Goal: Book appointment/travel/reservation

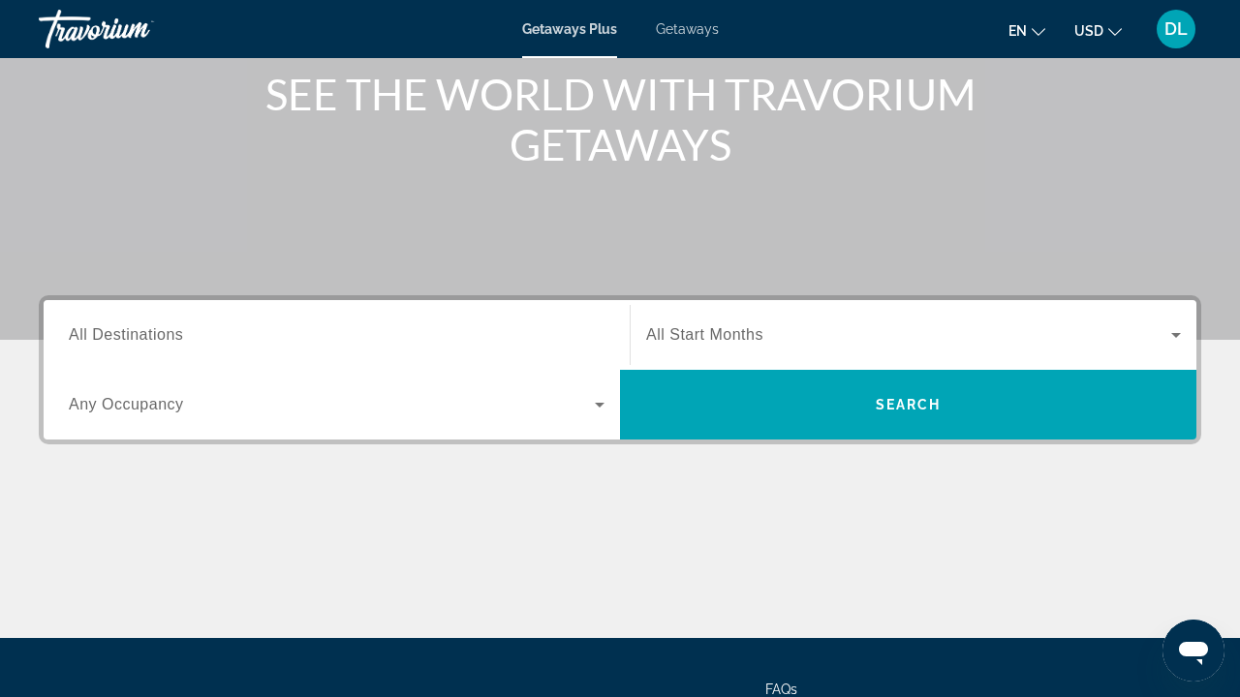
scroll to position [275, 0]
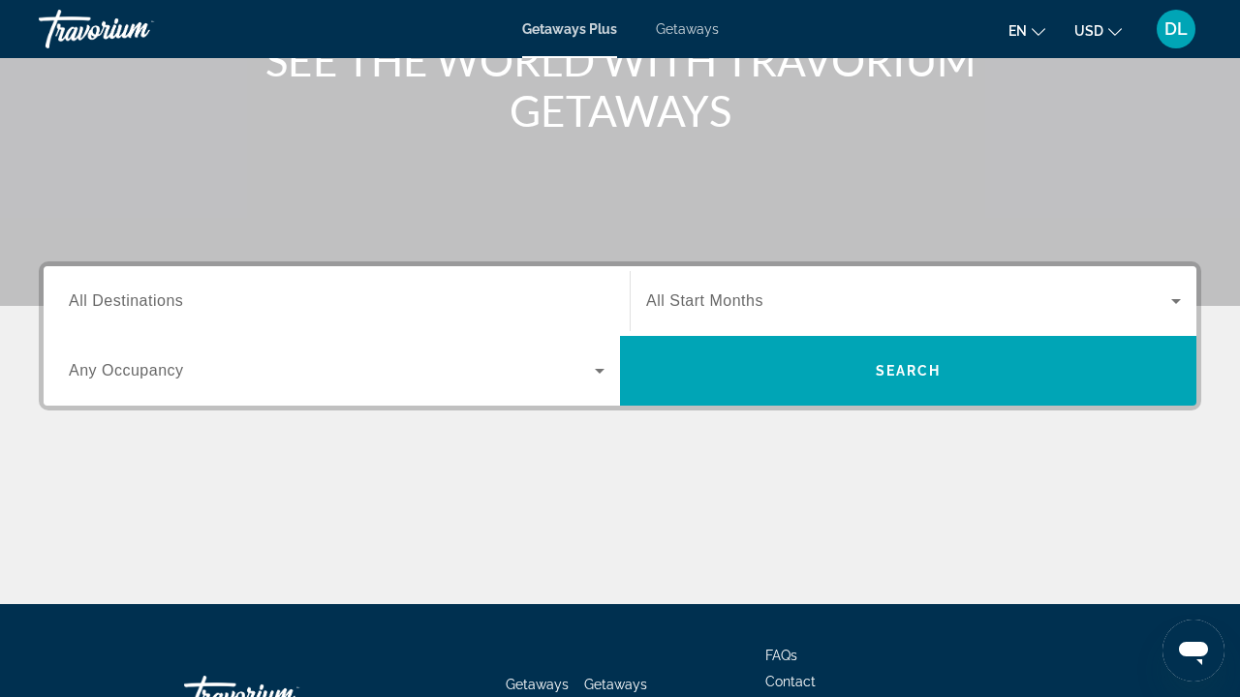
click at [248, 325] on div "Search widget" at bounding box center [337, 301] width 536 height 55
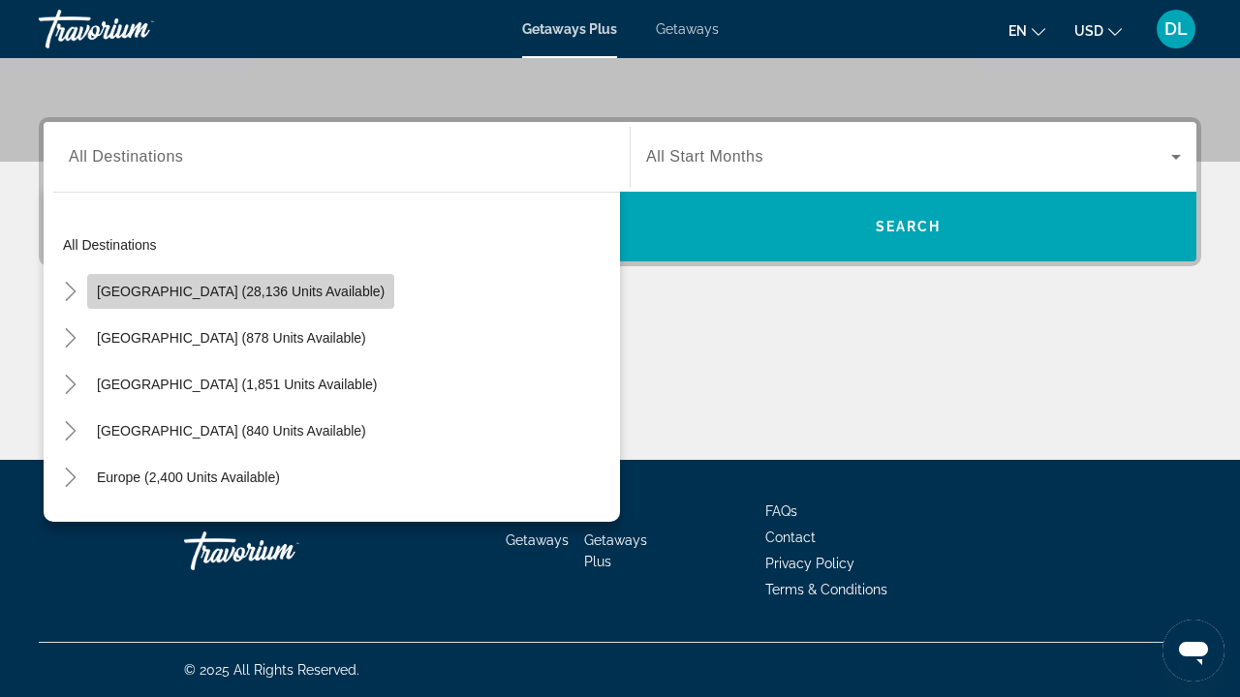
click at [247, 307] on span "Search widget" at bounding box center [240, 291] width 307 height 46
type input "**********"
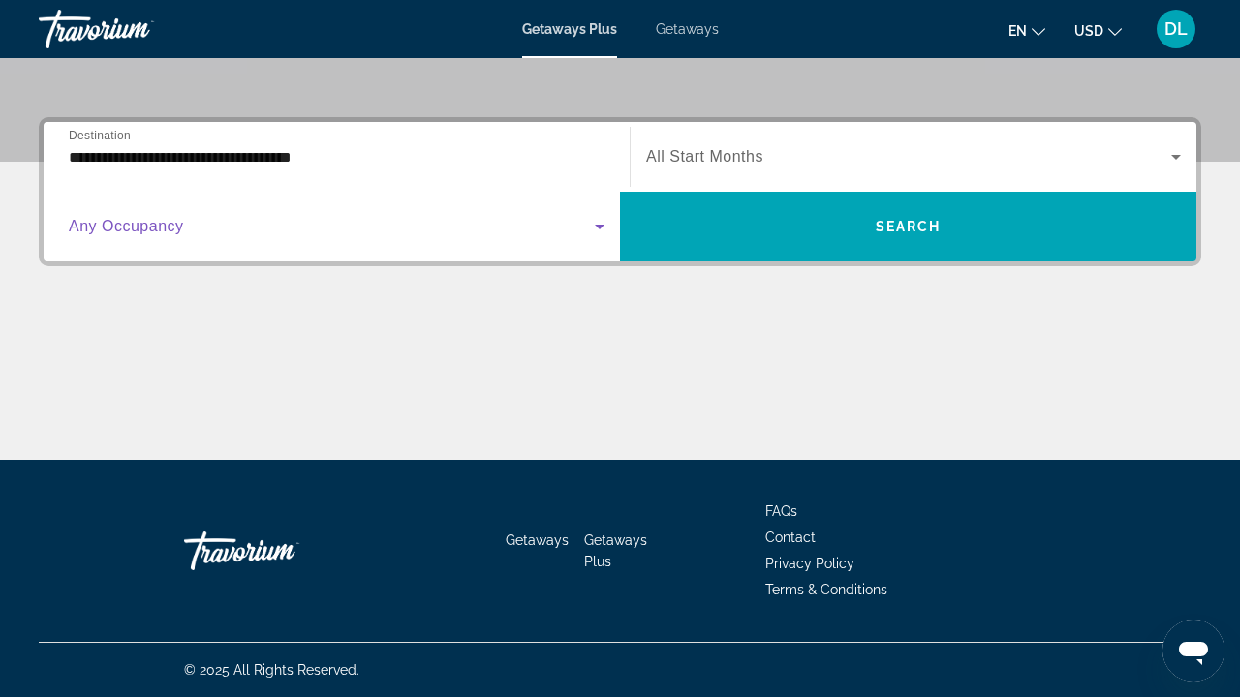
click at [202, 234] on span "Search widget" at bounding box center [332, 226] width 526 height 23
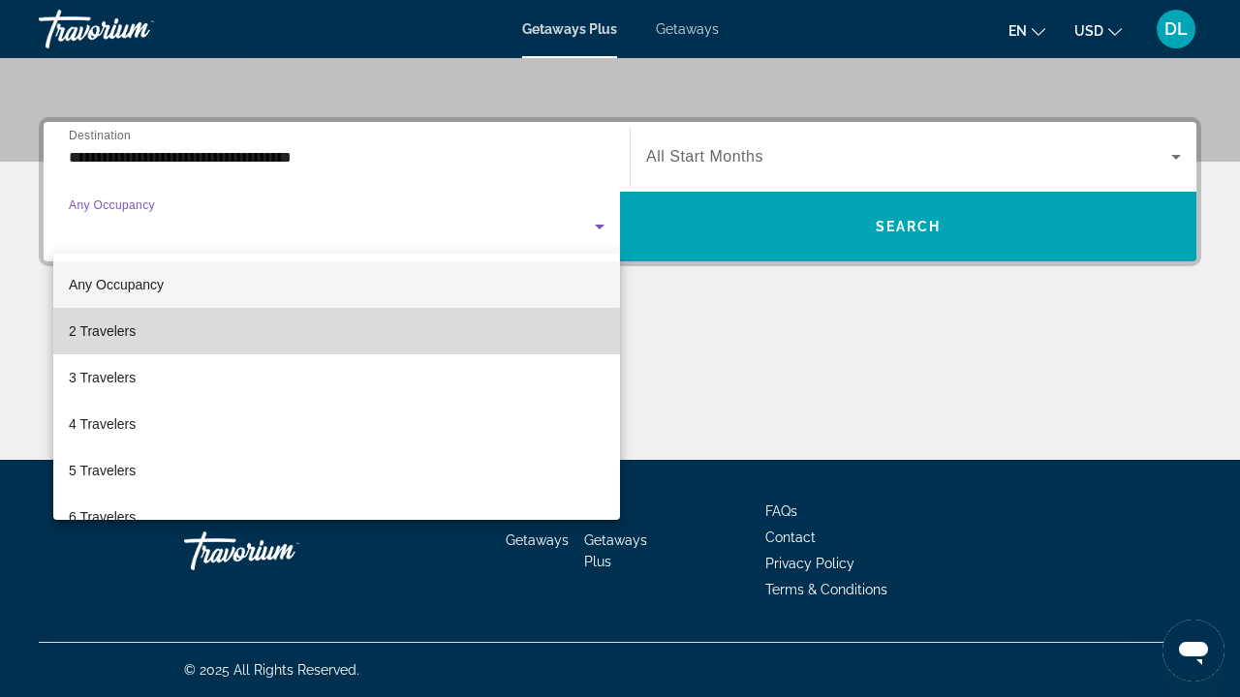
click at [181, 337] on mat-option "2 Travelers" at bounding box center [336, 331] width 567 height 46
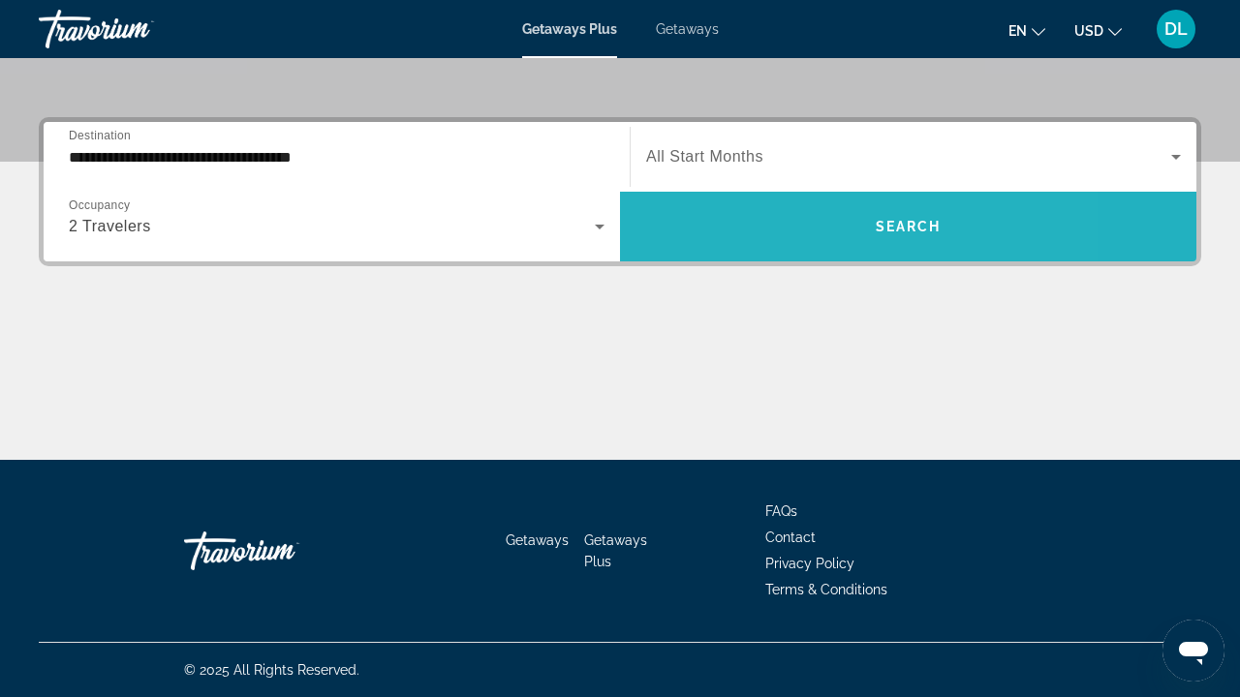
click at [781, 253] on span "Search widget" at bounding box center [908, 227] width 576 height 70
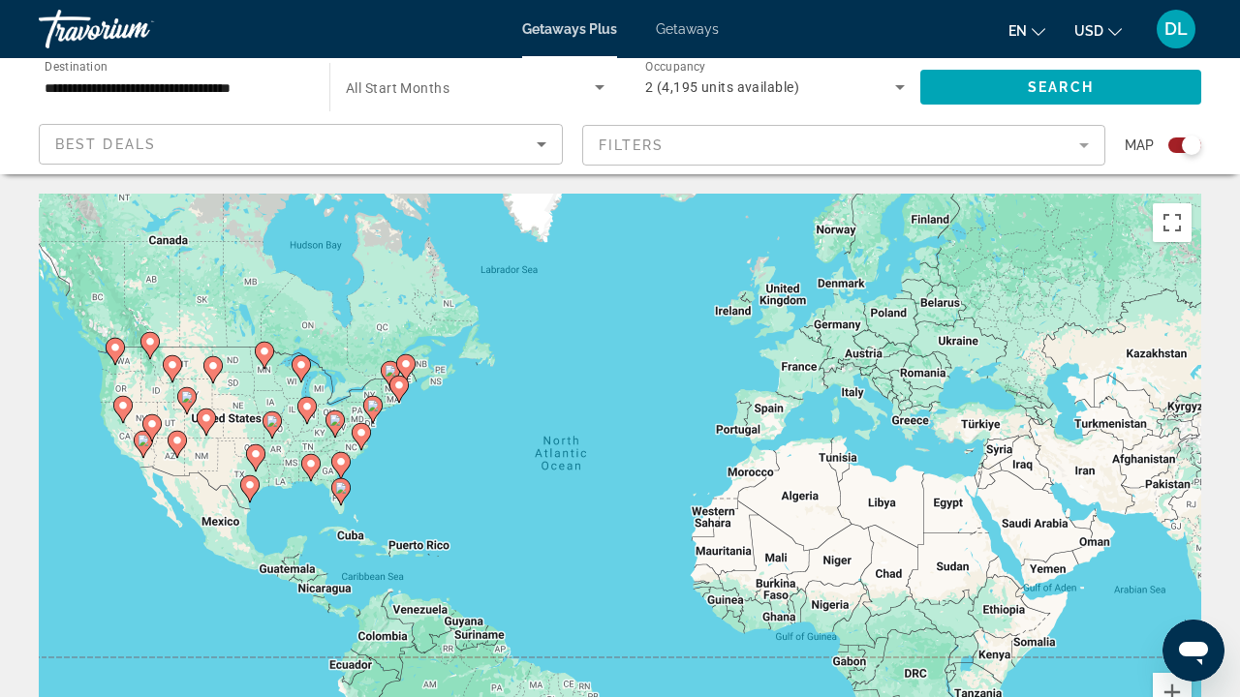
click at [408, 556] on div "To activate drag with keyboard, press Alt + Enter. Once in keyboard drag state,…" at bounding box center [620, 484] width 1162 height 581
click at [263, 78] on input "**********" at bounding box center [175, 88] width 260 height 23
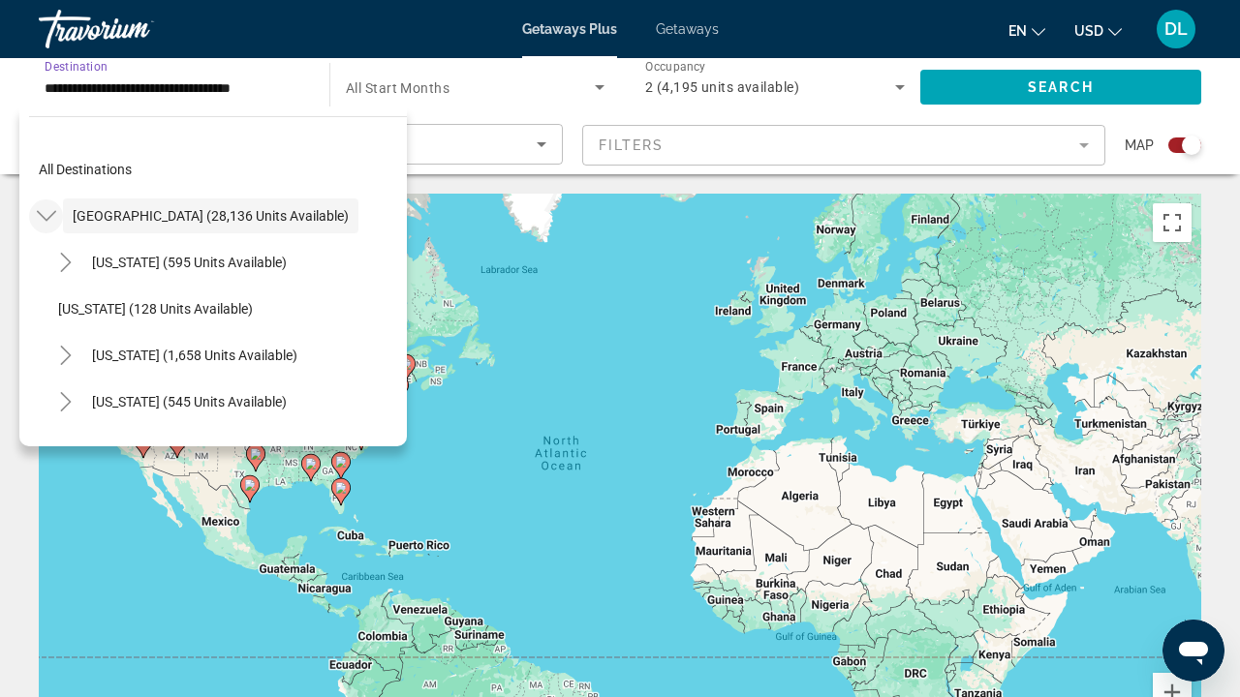
click at [48, 222] on icon "Toggle United States (28,136 units available)" at bounding box center [46, 215] width 19 height 19
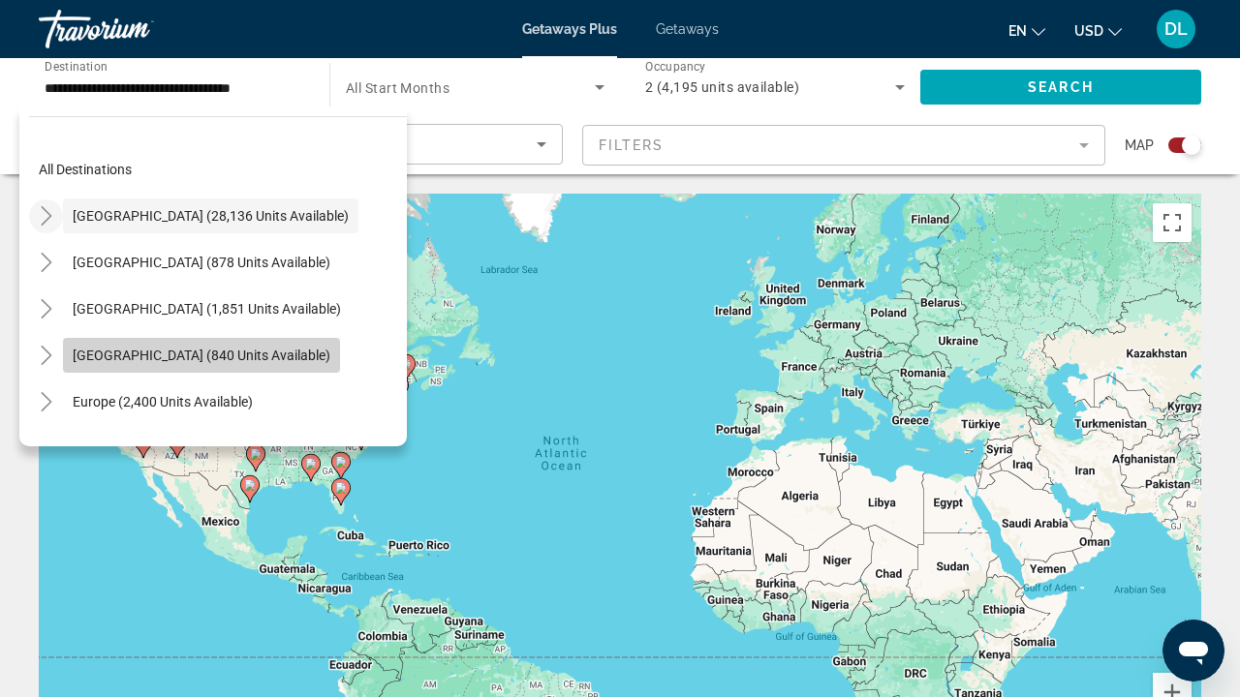
click at [111, 350] on span "[GEOGRAPHIC_DATA] (840 units available)" at bounding box center [202, 355] width 258 height 15
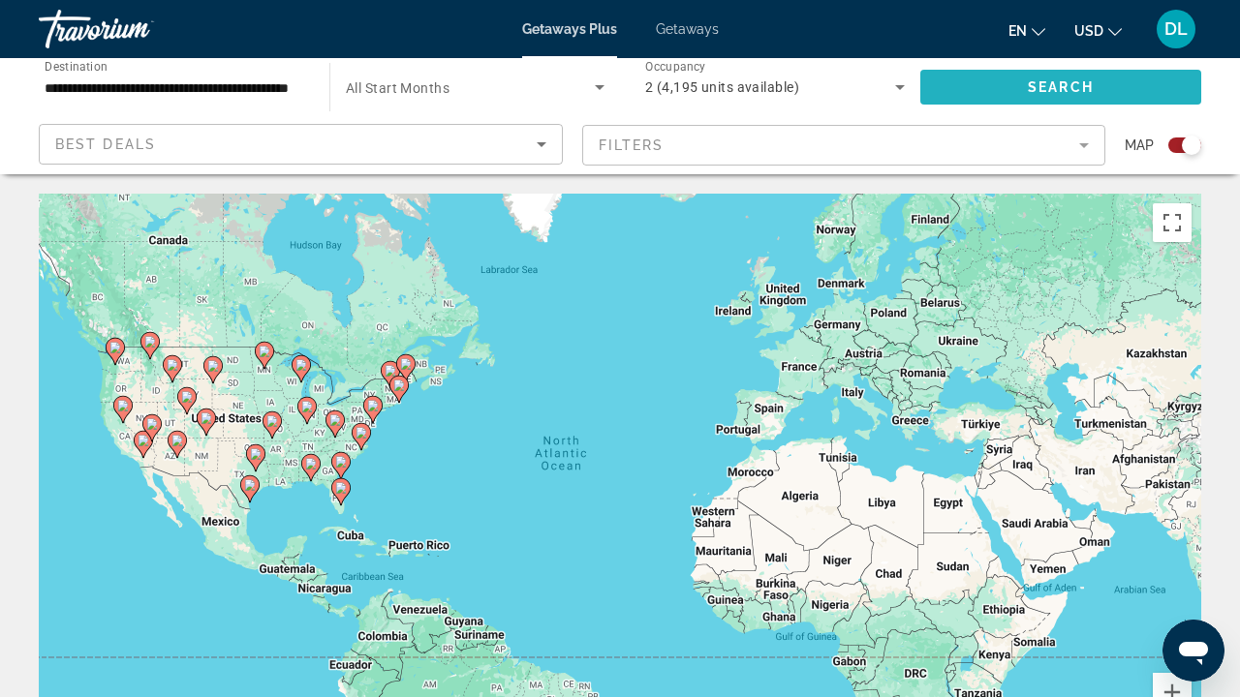
click at [1037, 81] on span "Search" at bounding box center [1061, 86] width 66 height 15
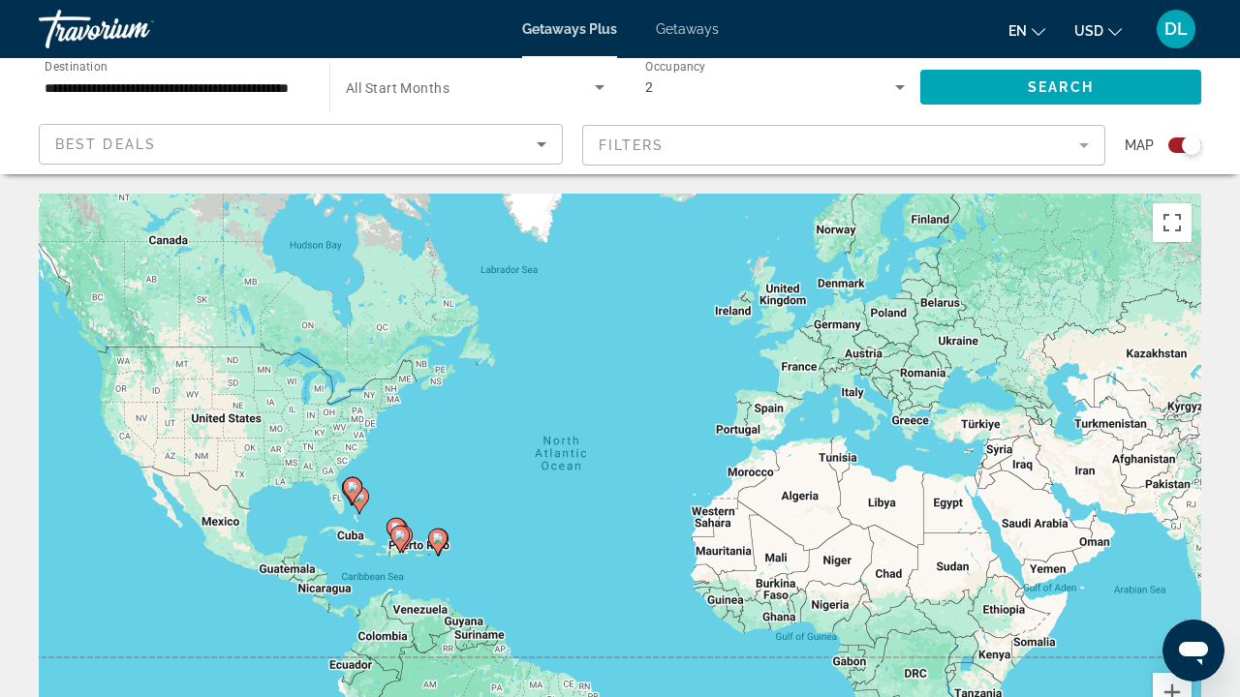
click at [405, 540] on image "Main content" at bounding box center [400, 536] width 12 height 12
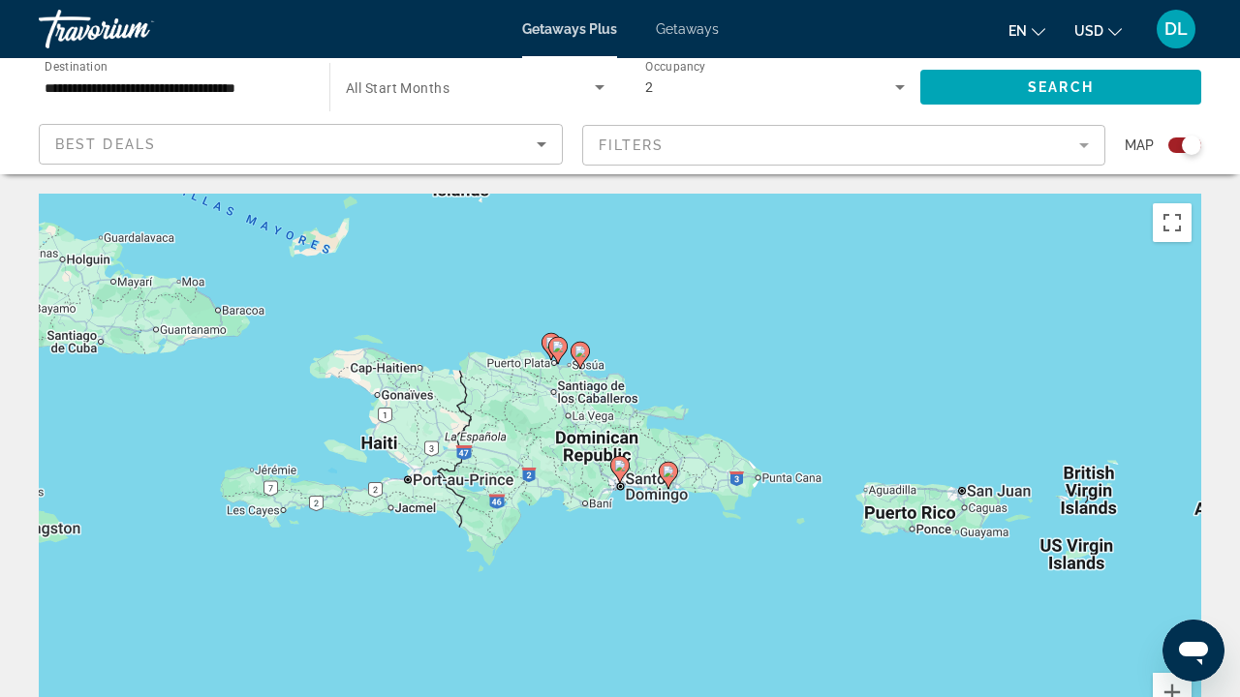
click at [925, 501] on div "To activate drag with keyboard, press Alt + Enter. Once in keyboard drag state,…" at bounding box center [620, 484] width 1162 height 581
click at [964, 553] on div "To activate drag with keyboard, press Alt + Enter. Once in keyboard drag state,…" at bounding box center [620, 484] width 1162 height 581
click at [962, 528] on div "To activate drag with keyboard, press Alt + Enter. Once in keyboard drag state,…" at bounding box center [620, 484] width 1162 height 581
click at [253, 88] on input "**********" at bounding box center [175, 88] width 260 height 23
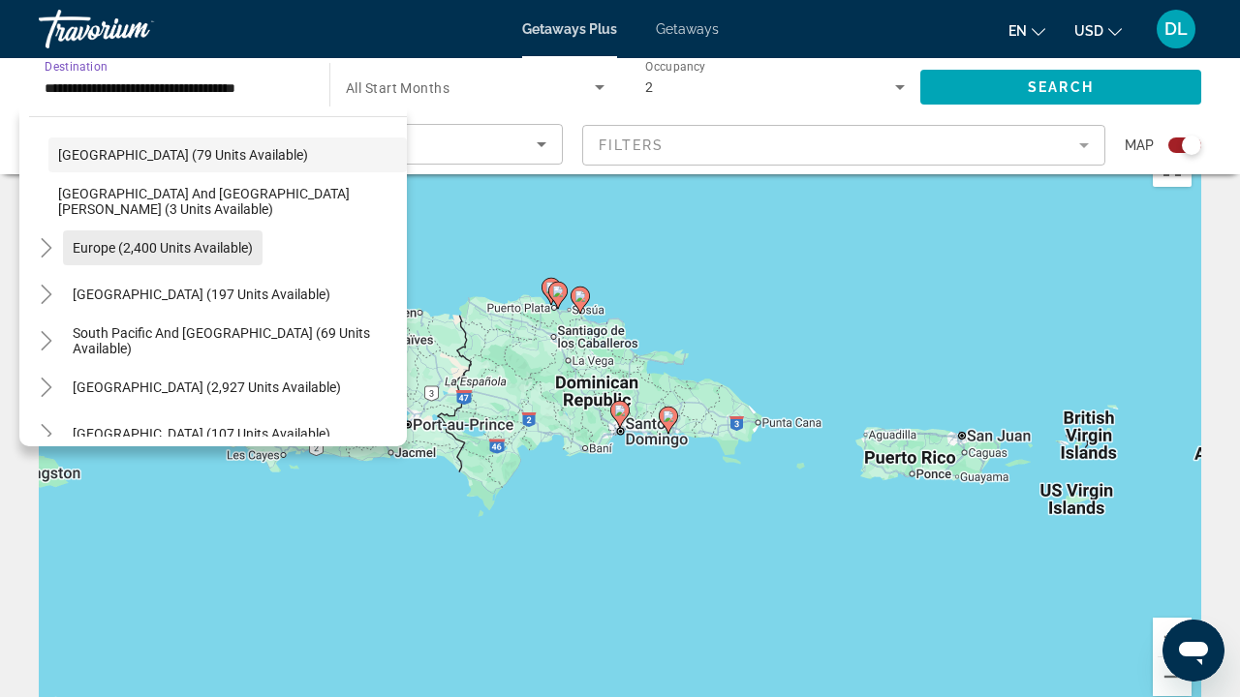
scroll to position [293, 0]
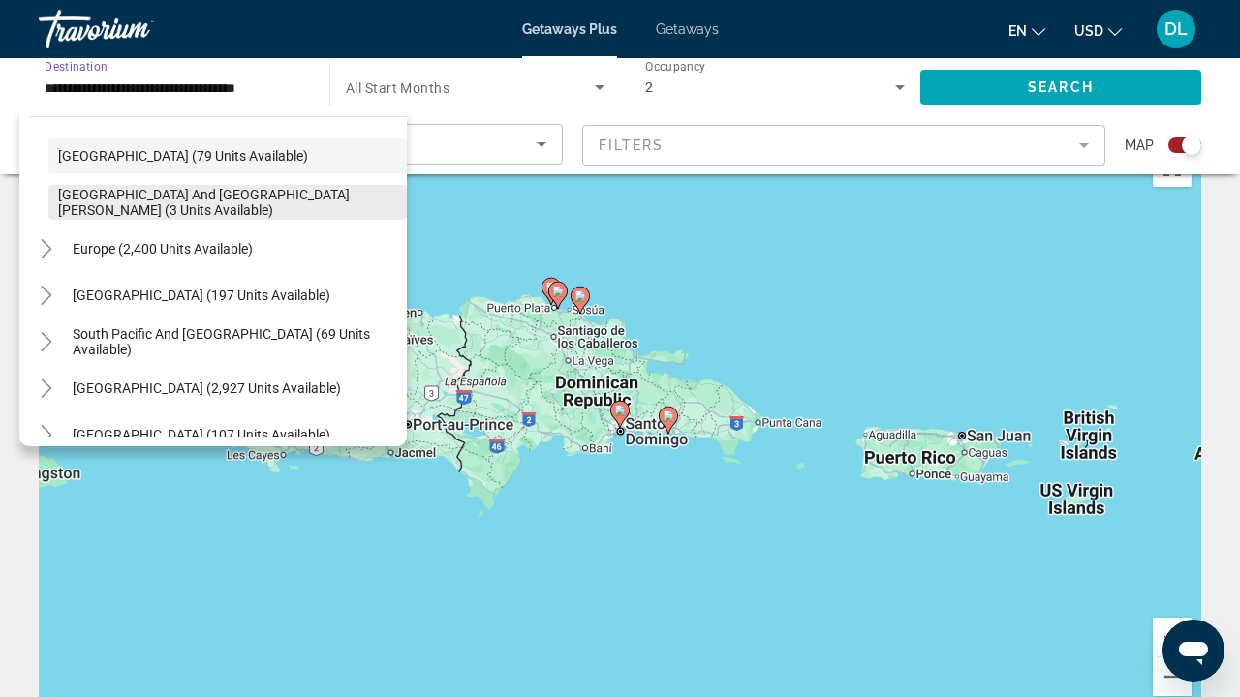
click at [139, 201] on span "[GEOGRAPHIC_DATA] and [GEOGRAPHIC_DATA][PERSON_NAME] (3 units available)" at bounding box center [227, 202] width 339 height 31
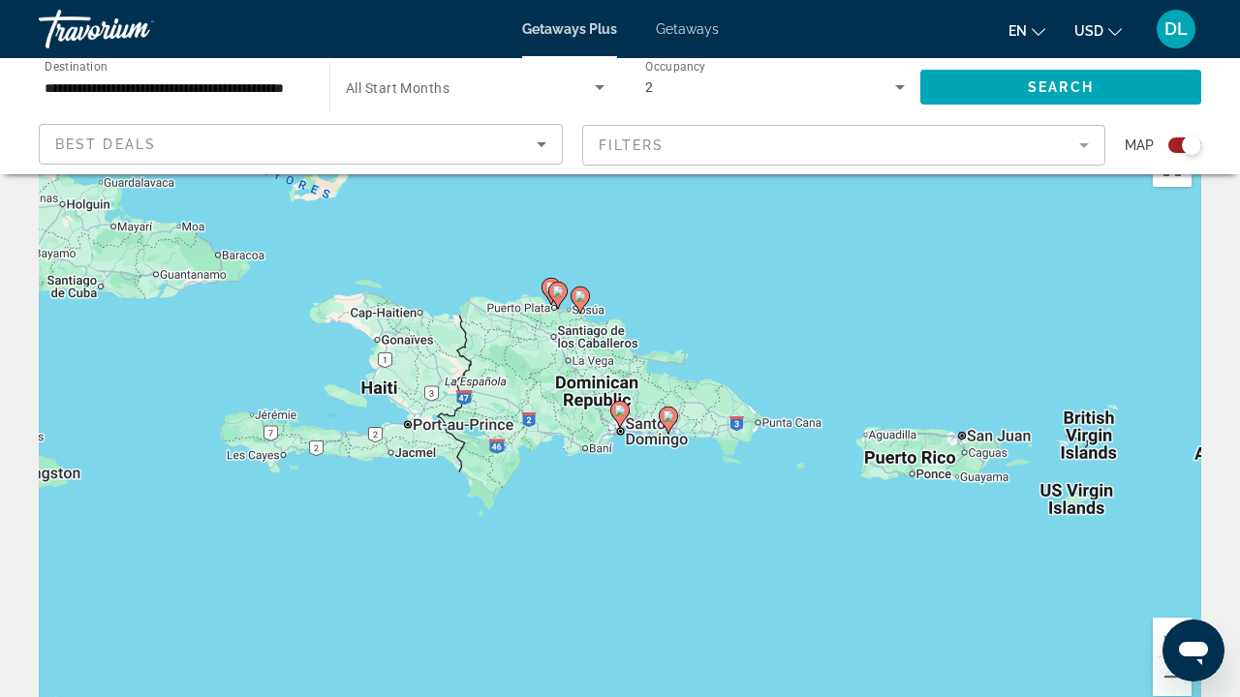
click at [958, 474] on div "To activate drag with keyboard, press Alt + Enter. Once in keyboard drag state,…" at bounding box center [620, 429] width 1162 height 581
click at [949, 454] on div "To activate drag with keyboard, press Alt + Enter. Once in keyboard drag state,…" at bounding box center [620, 429] width 1162 height 581
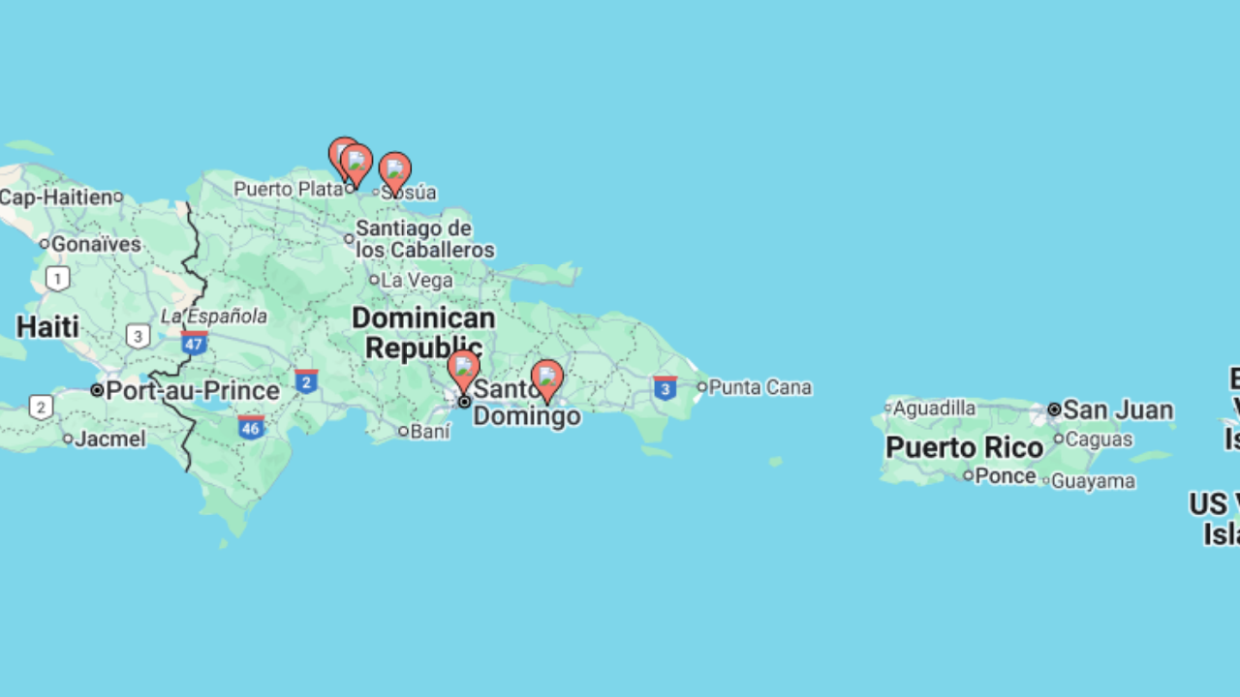
click at [558, 276] on div "To activate drag with keyboard, press Alt + Enter. Once in keyboard drag state,…" at bounding box center [620, 453] width 1162 height 581
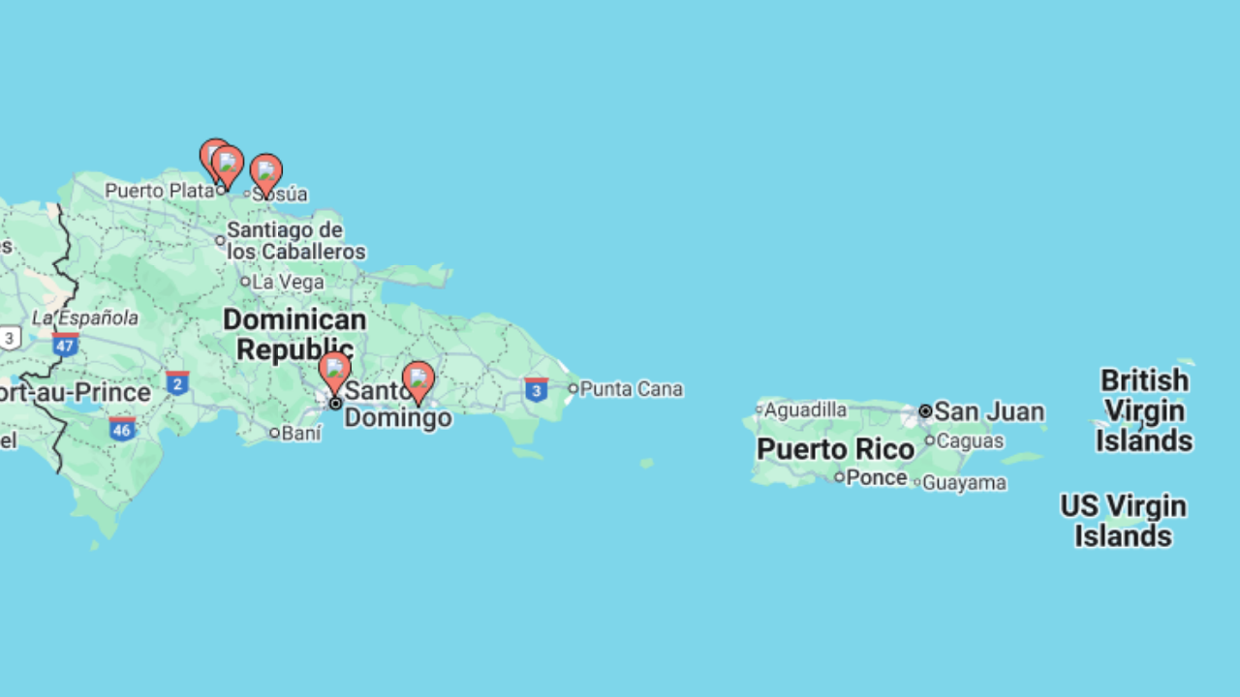
drag, startPoint x: 578, startPoint y: 267, endPoint x: 471, endPoint y: 274, distance: 107.7
click at [471, 274] on div "To activate drag with keyboard, press Alt + Enter. Once in keyboard drag state,…" at bounding box center [620, 453] width 1162 height 581
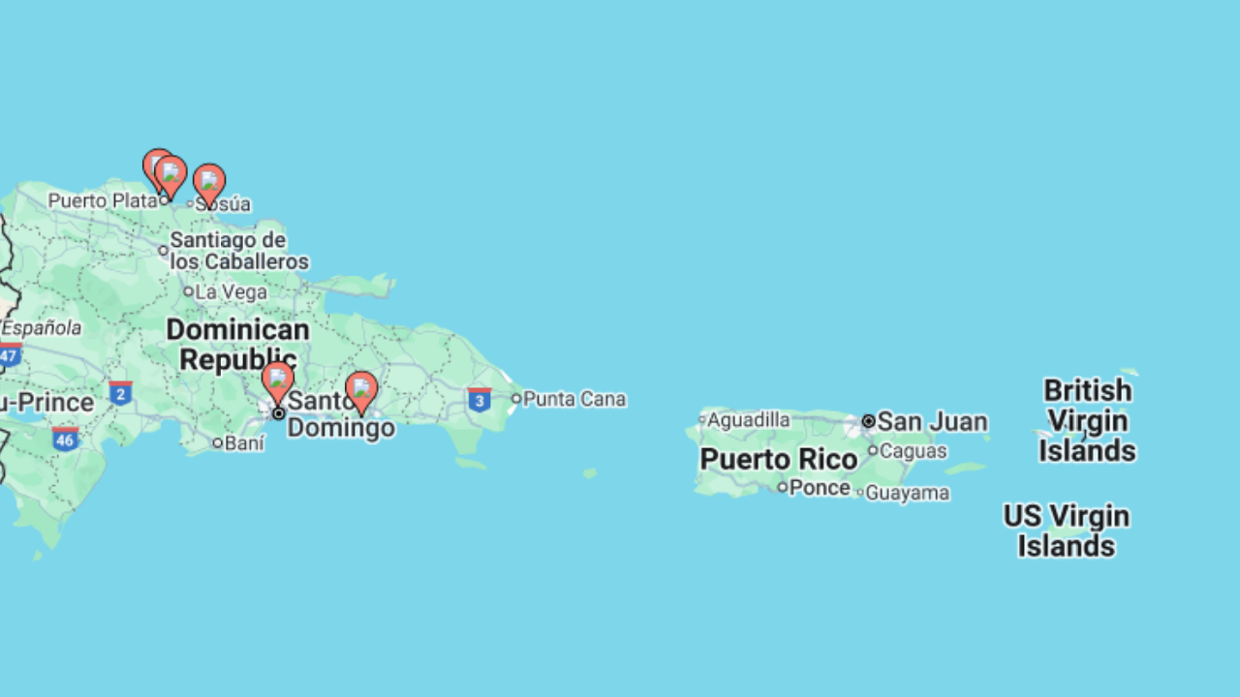
click at [471, 274] on div "To activate drag with keyboard, press Alt + Enter. Once in keyboard drag state,…" at bounding box center [620, 453] width 1162 height 581
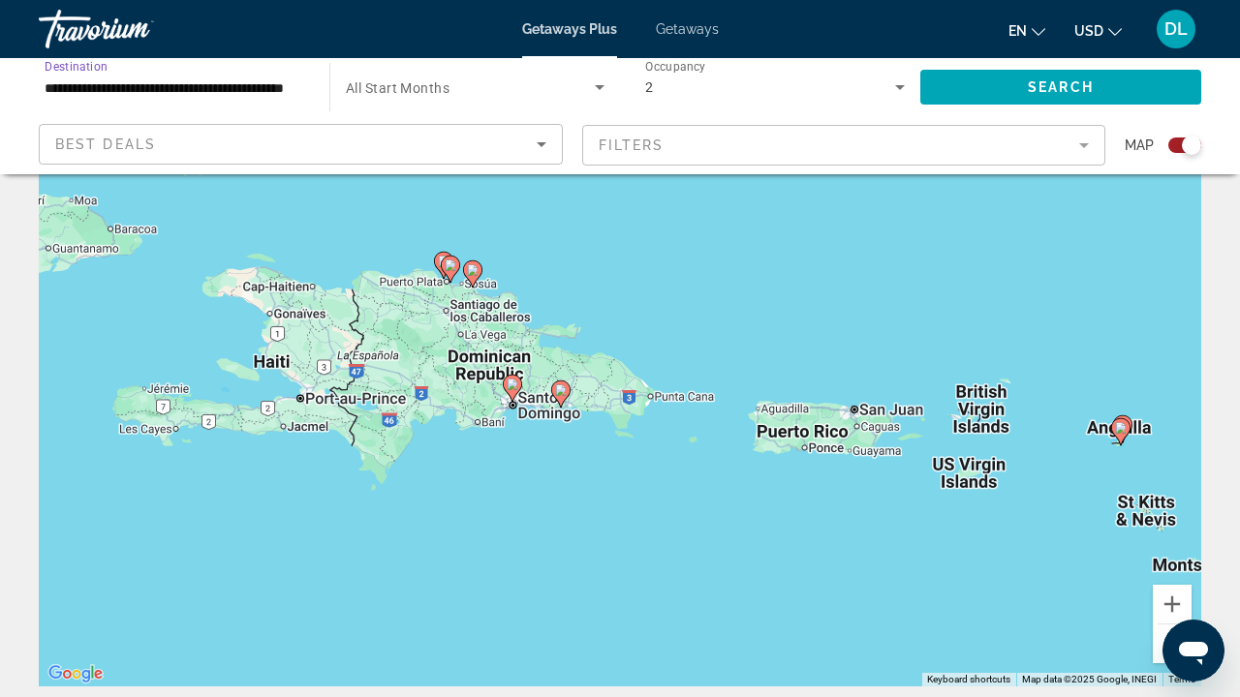
click at [266, 94] on input "**********" at bounding box center [175, 88] width 260 height 23
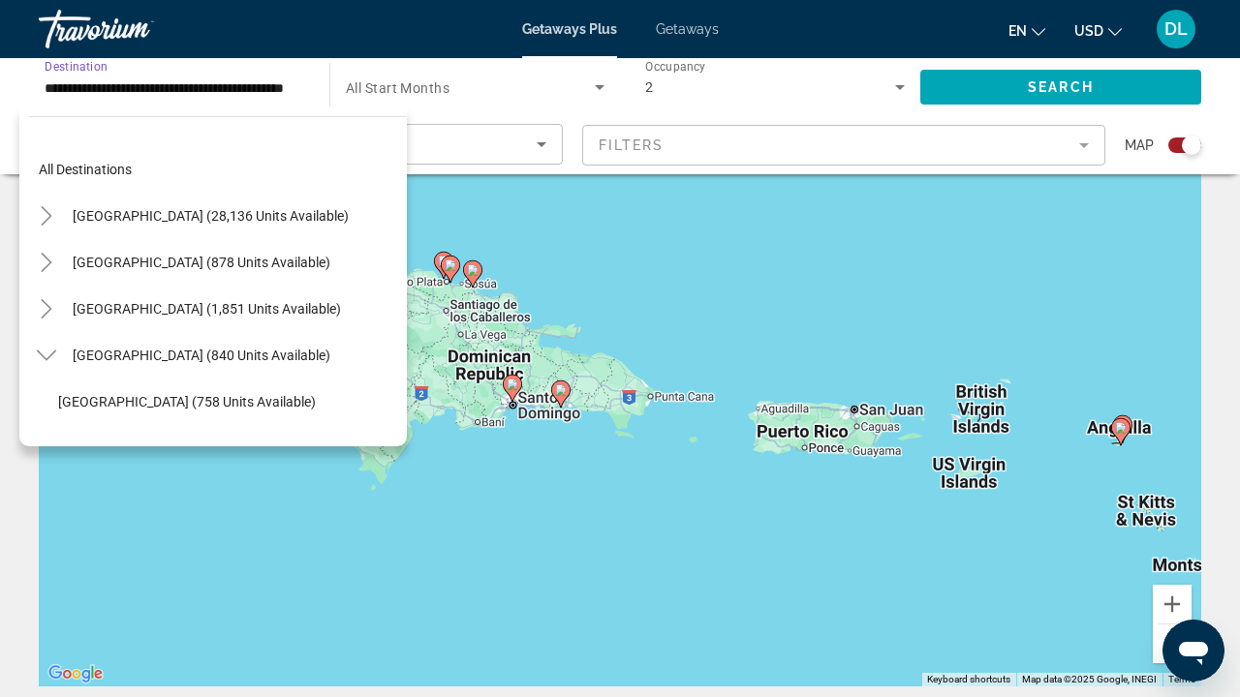
scroll to position [208, 0]
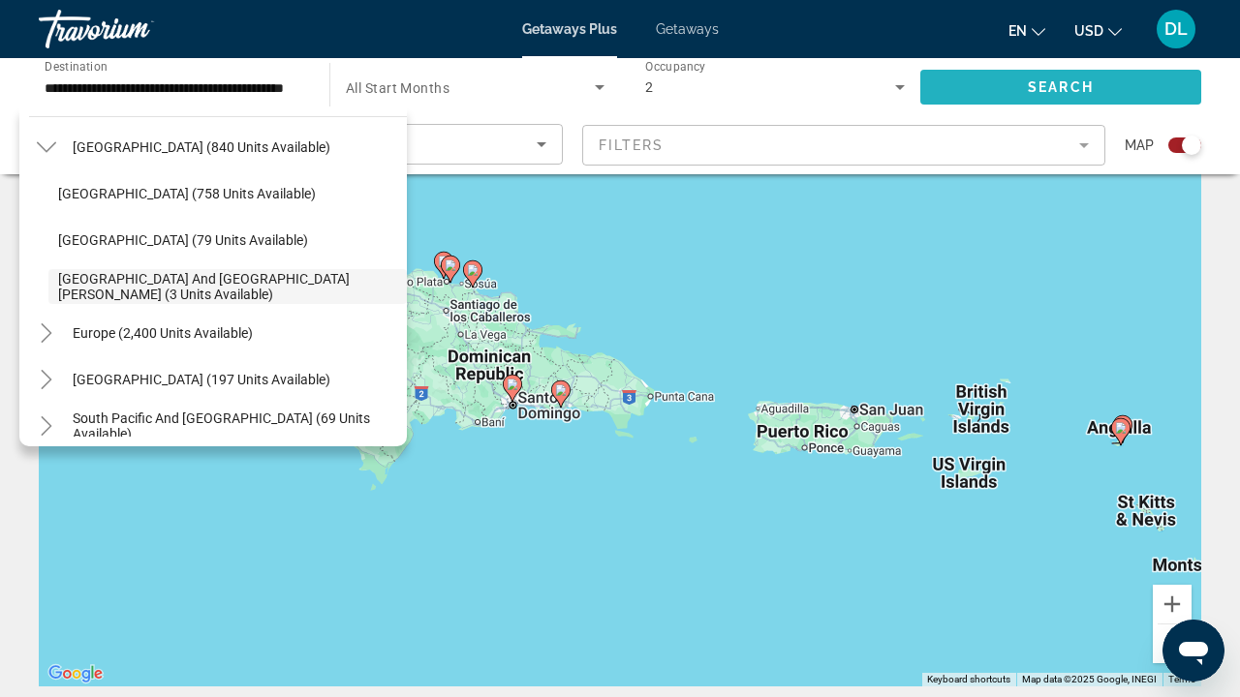
click at [1041, 90] on span "Search" at bounding box center [1061, 86] width 66 height 15
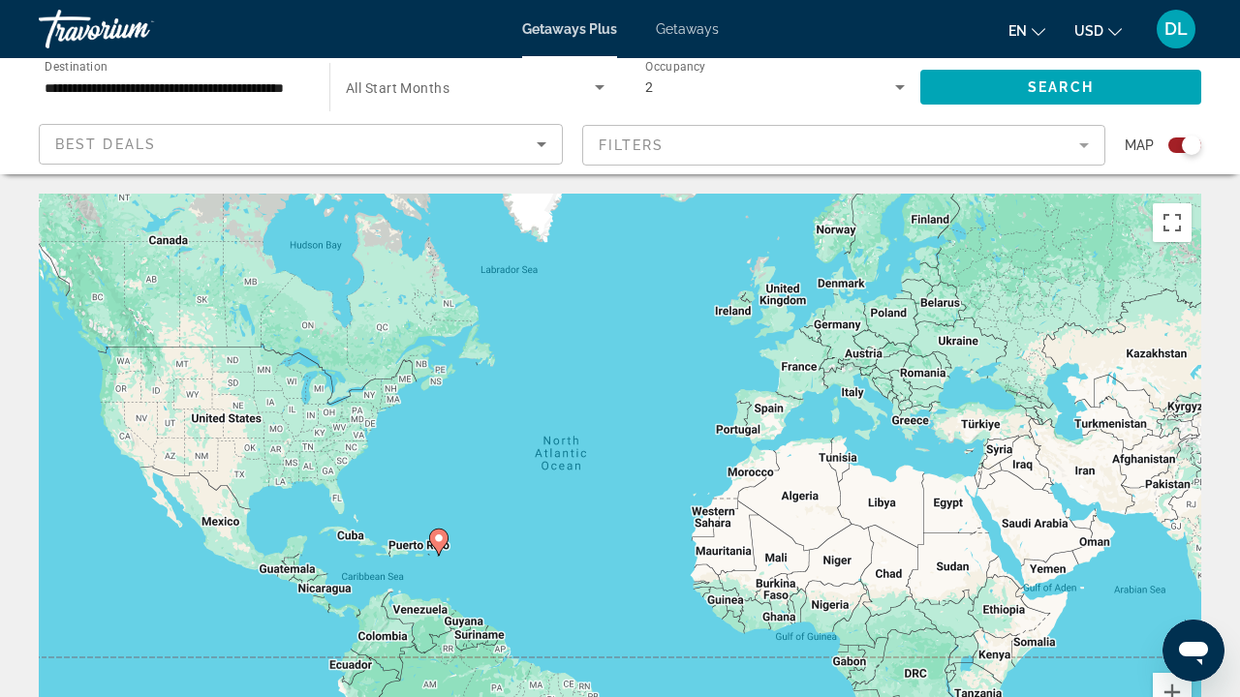
click at [441, 536] on image "Main content" at bounding box center [439, 539] width 12 height 12
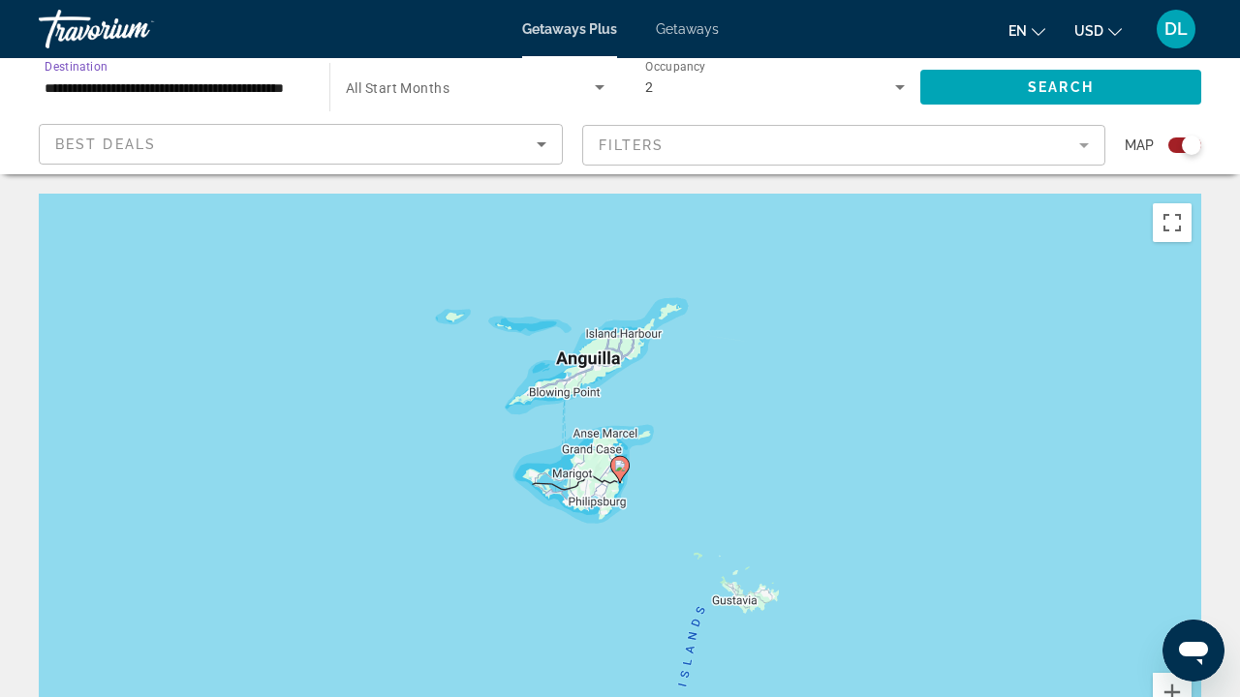
click at [258, 84] on input "**********" at bounding box center [175, 88] width 260 height 23
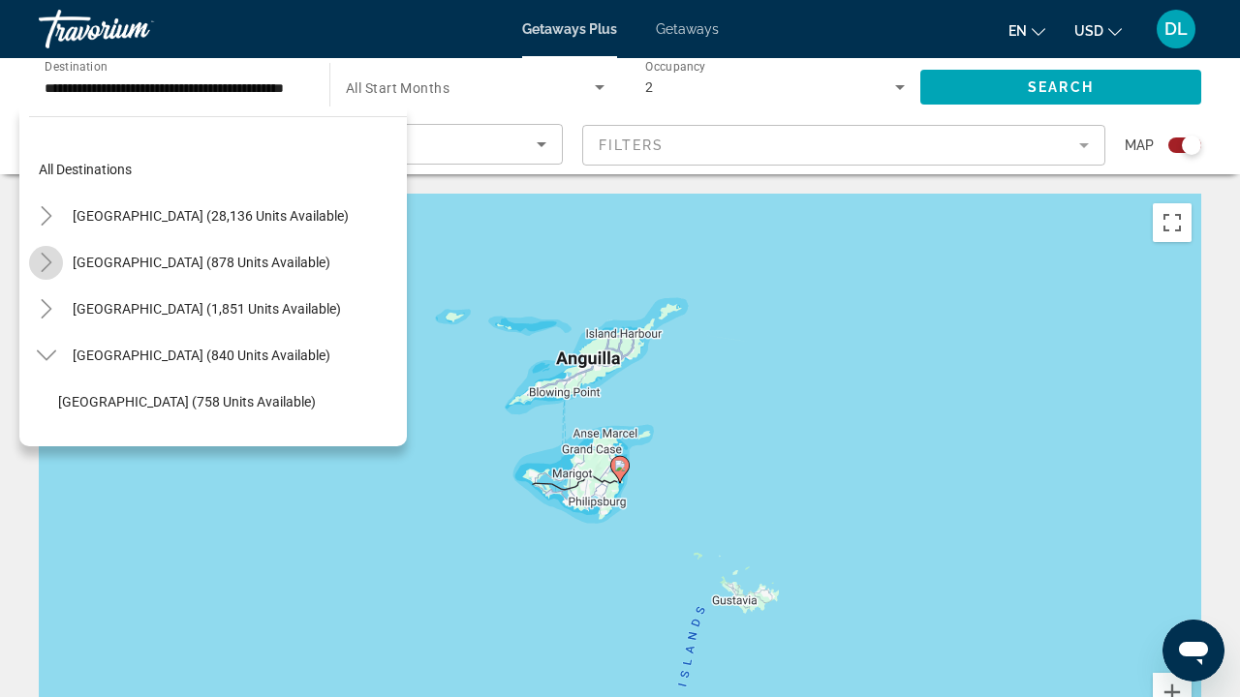
click at [54, 266] on icon "Toggle Mexico (878 units available)" at bounding box center [46, 262] width 19 height 19
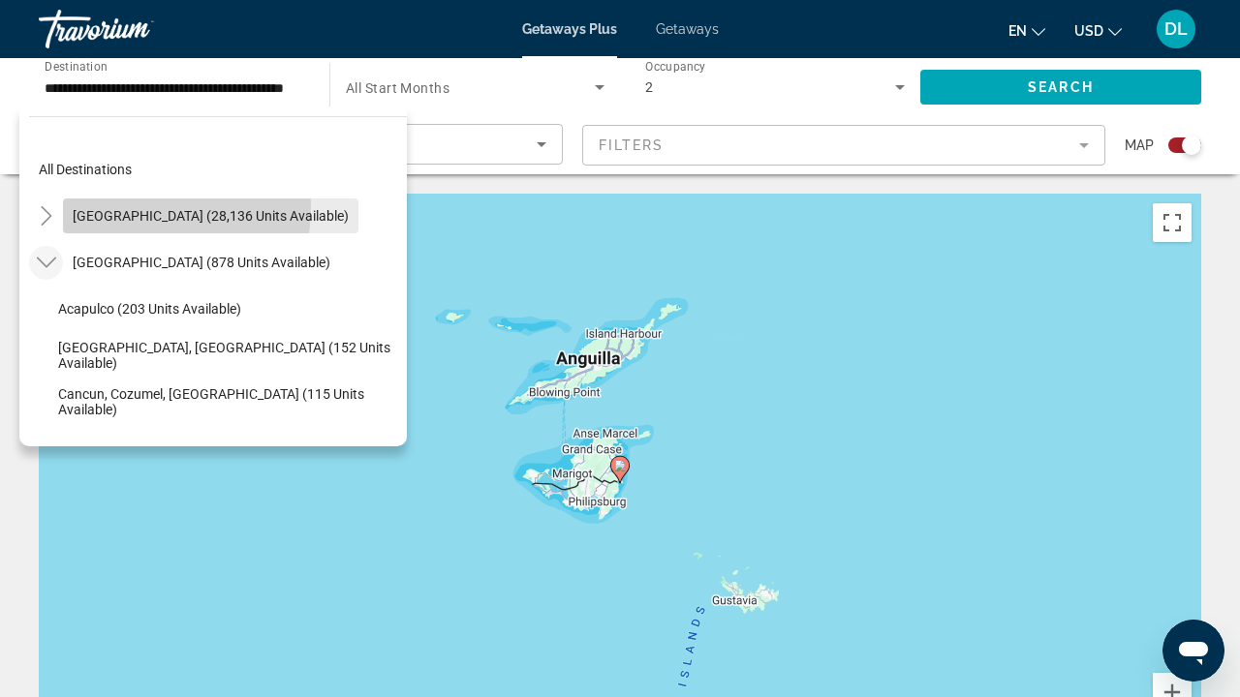
click at [105, 205] on span "Search widget" at bounding box center [210, 216] width 295 height 46
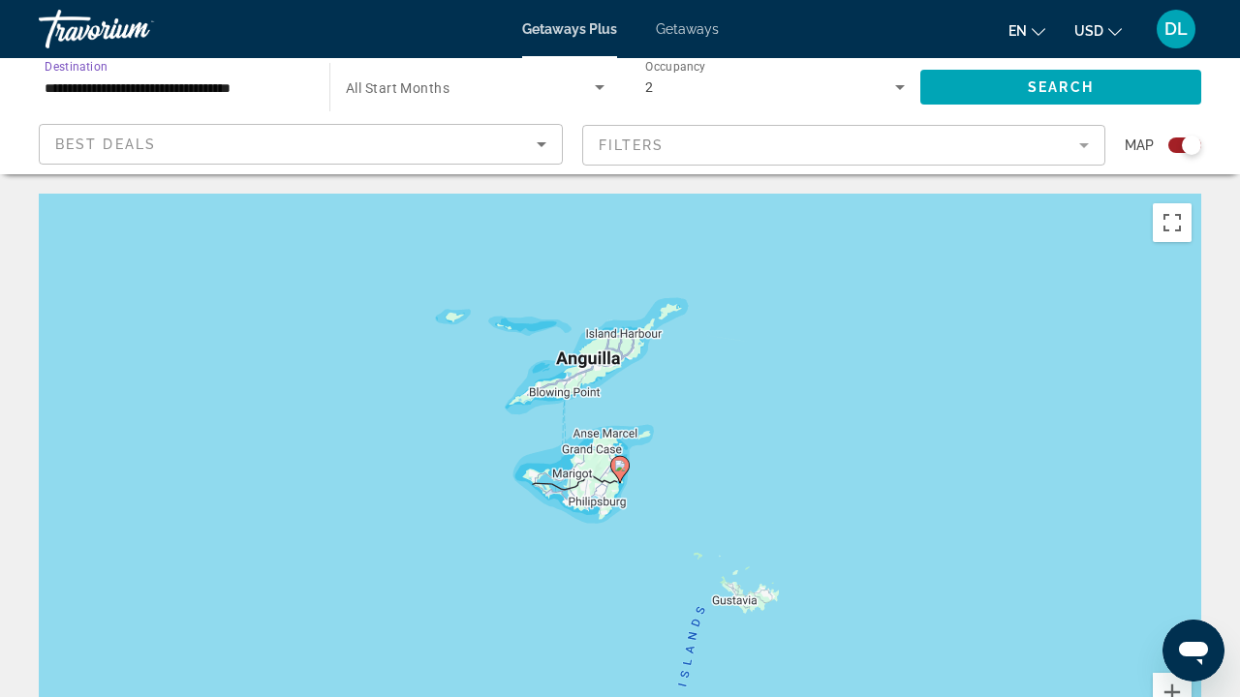
click at [100, 94] on input "**********" at bounding box center [175, 88] width 260 height 23
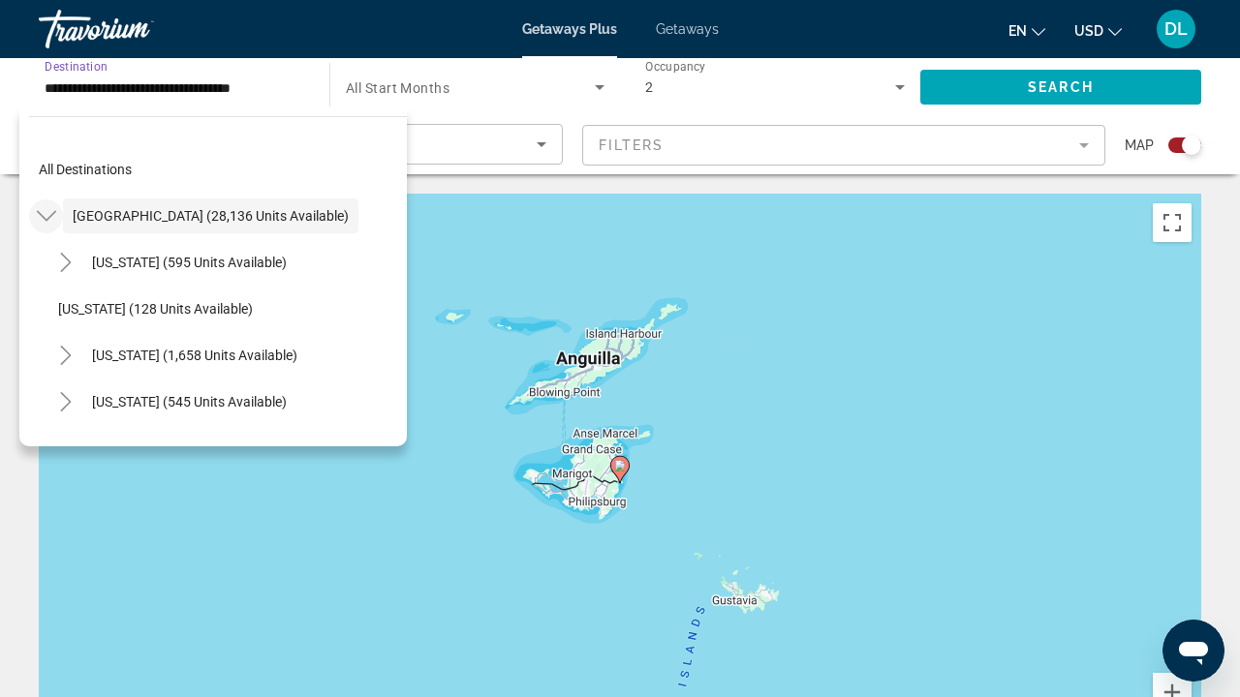
click at [52, 209] on icon "Toggle United States (28,136 units available)" at bounding box center [46, 215] width 19 height 19
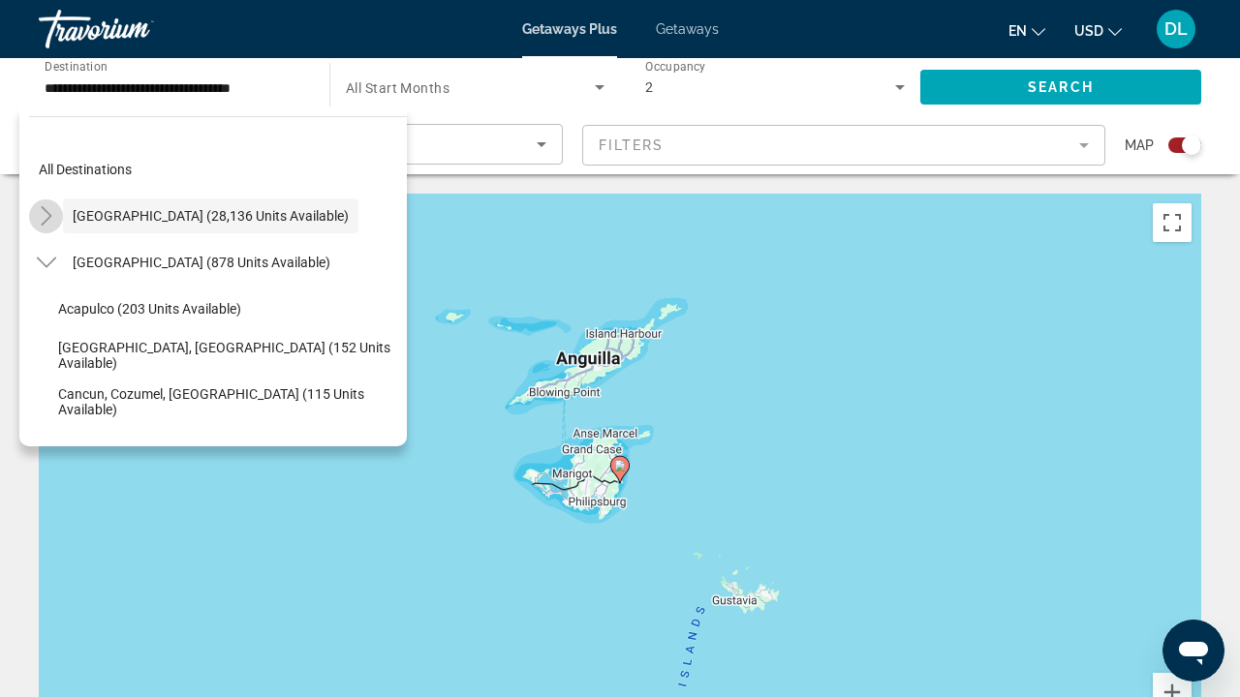
click at [52, 209] on icon "Toggle United States (28,136 units available)" at bounding box center [46, 215] width 19 height 19
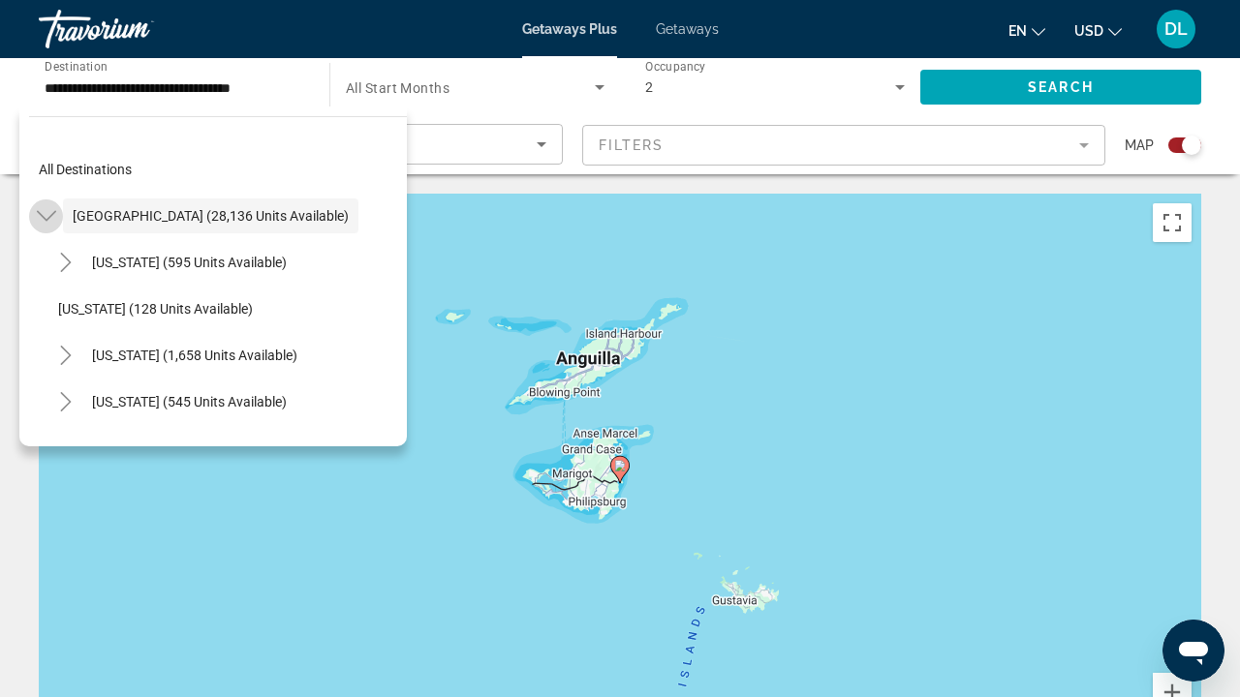
click at [52, 209] on icon "Toggle United States (28,136 units available)" at bounding box center [46, 215] width 19 height 19
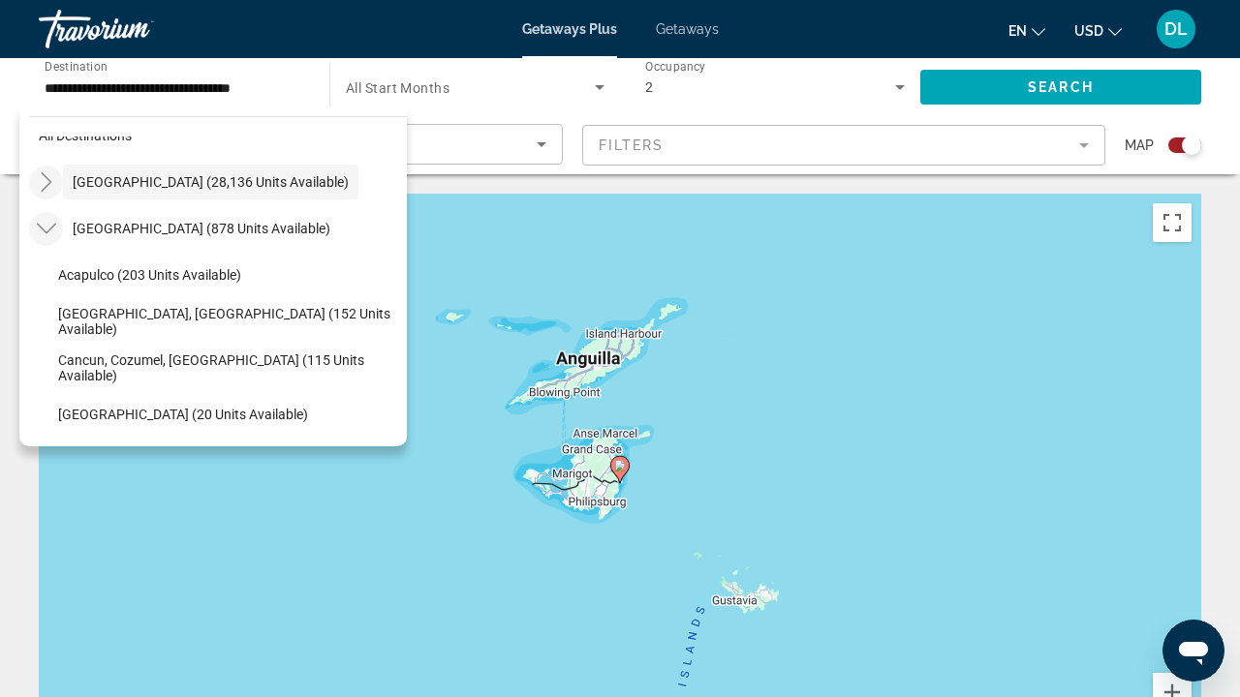
scroll to position [35, 0]
click at [48, 225] on icon "Toggle Mexico (878 units available)" at bounding box center [46, 227] width 19 height 19
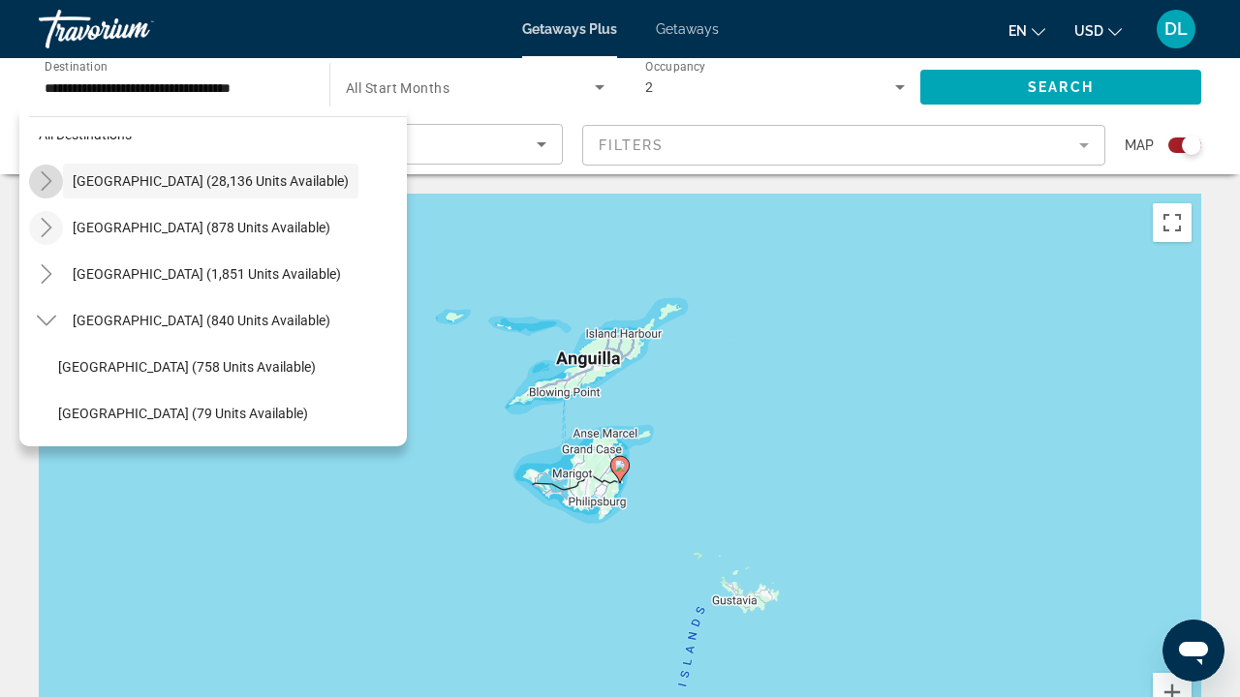
click at [53, 182] on icon "Toggle United States (28,136 units available)" at bounding box center [46, 180] width 19 height 19
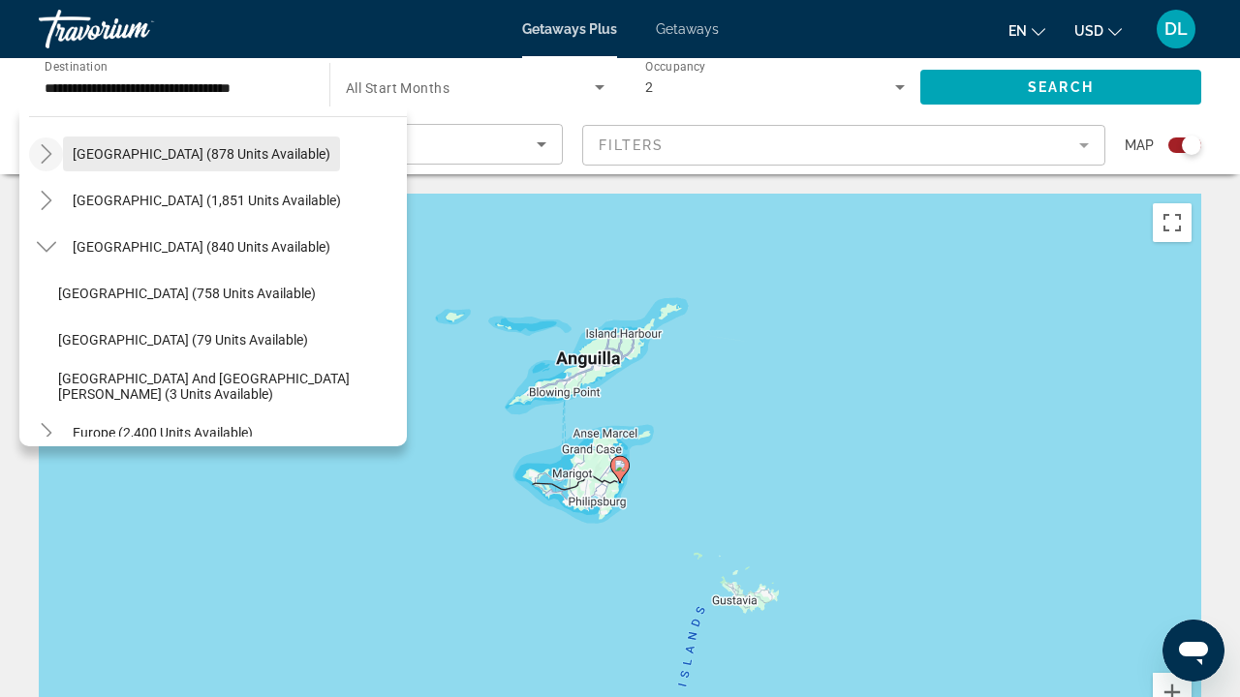
scroll to position [1838, 0]
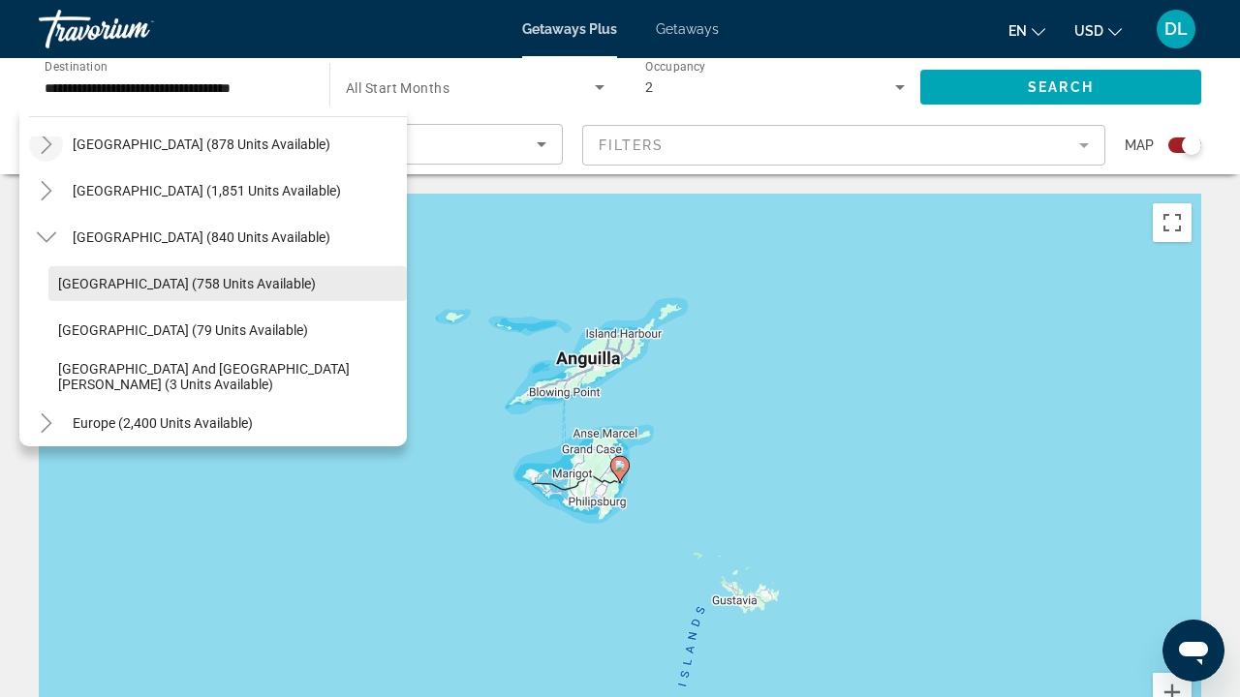
click at [126, 283] on span "[GEOGRAPHIC_DATA] (758 units available)" at bounding box center [187, 283] width 258 height 15
type input "**********"
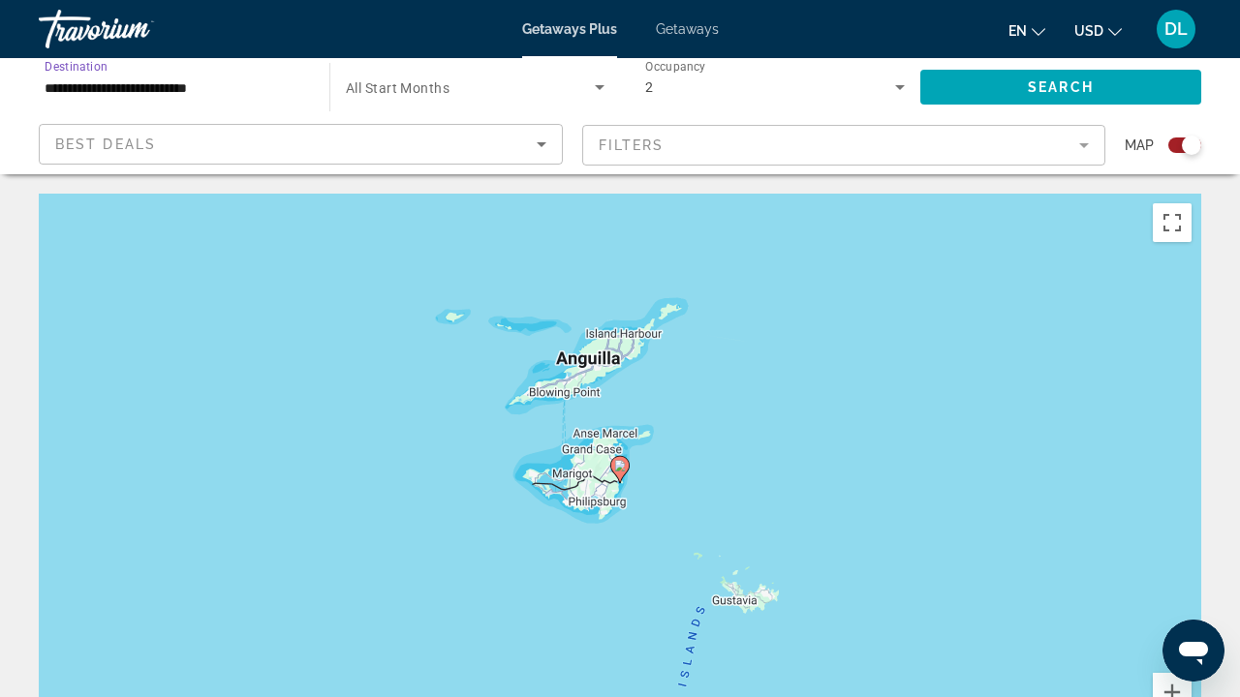
click at [696, 19] on div "Getaways Plus Getaways en English Español Français Italiano Português русский U…" at bounding box center [620, 29] width 1240 height 50
click at [690, 27] on span "Getaways" at bounding box center [687, 28] width 63 height 15
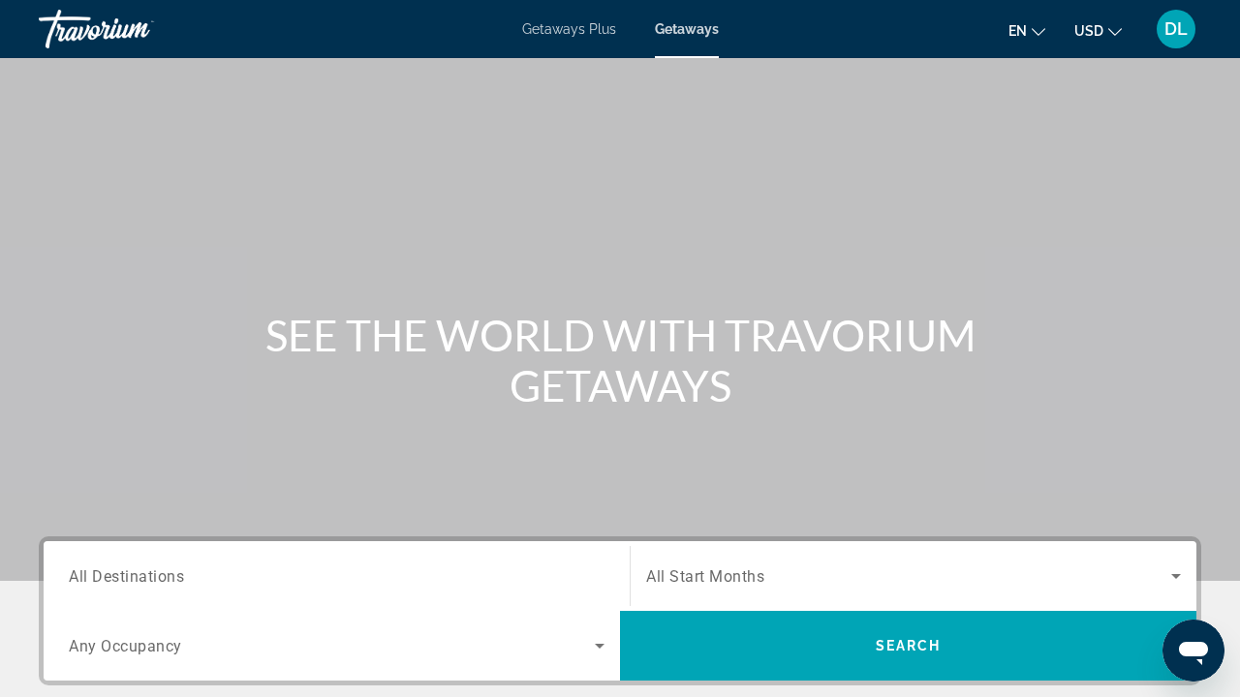
click at [83, 32] on div "Travorium" at bounding box center [136, 29] width 194 height 50
click at [70, 32] on div "Travorium" at bounding box center [136, 29] width 194 height 50
click at [81, 28] on div "Travorium" at bounding box center [136, 29] width 194 height 50
click at [65, 21] on div "Travorium" at bounding box center [136, 29] width 194 height 50
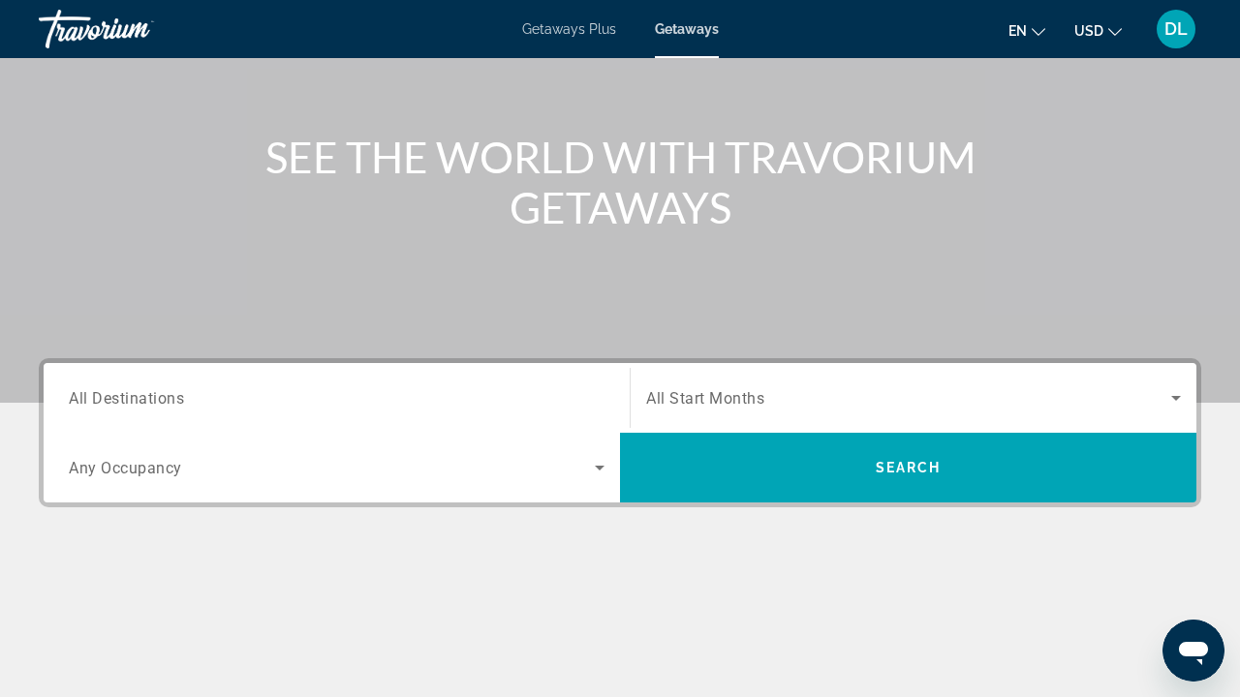
scroll to position [187, 0]
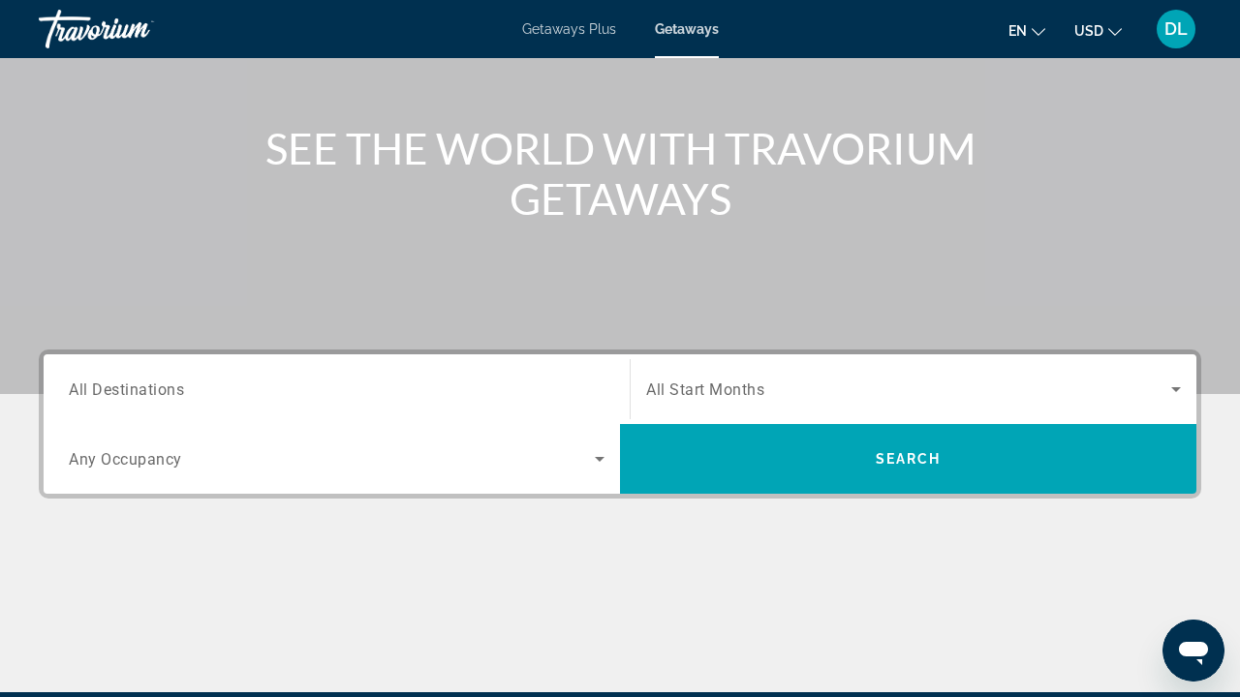
click at [1163, 31] on div "DL" at bounding box center [1176, 29] width 39 height 39
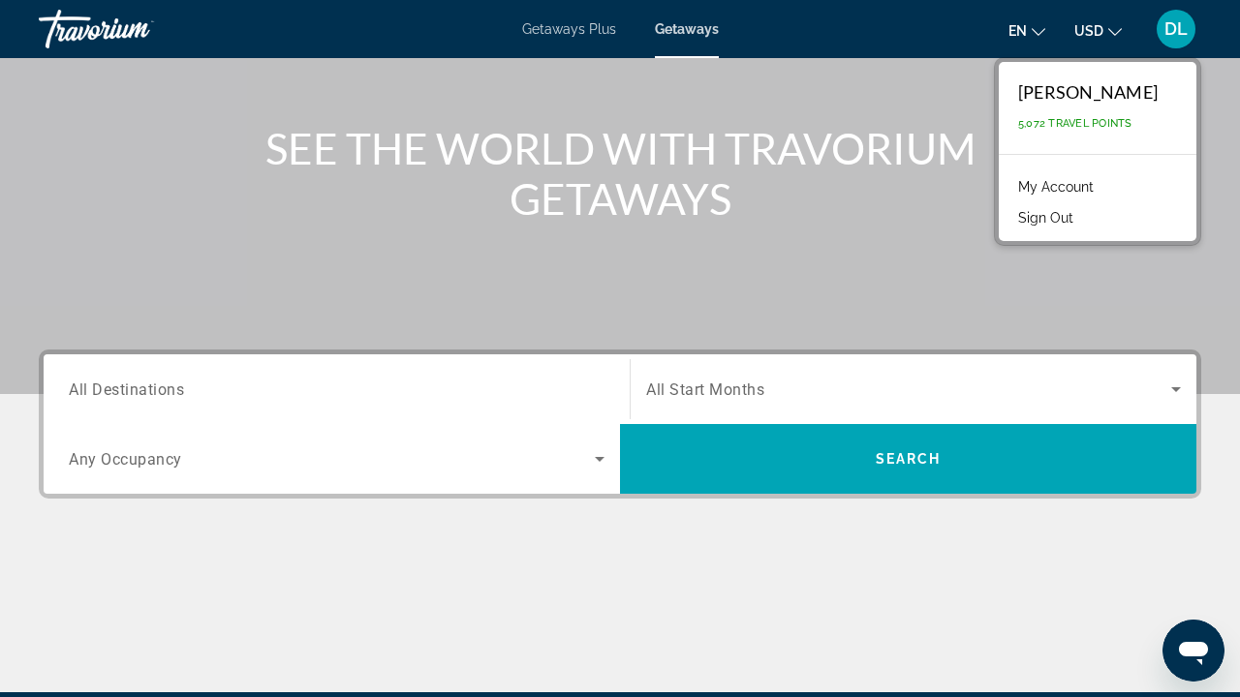
click at [1064, 176] on link "My Account" at bounding box center [1055, 186] width 95 height 25
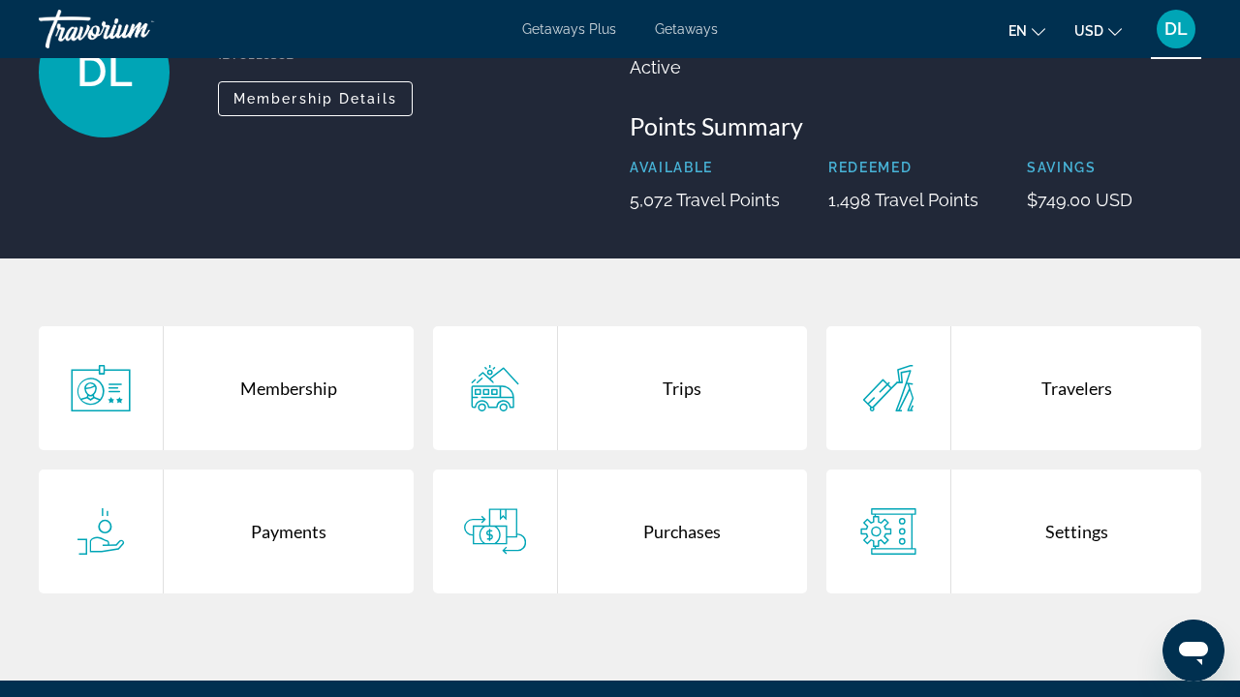
scroll to position [174, 0]
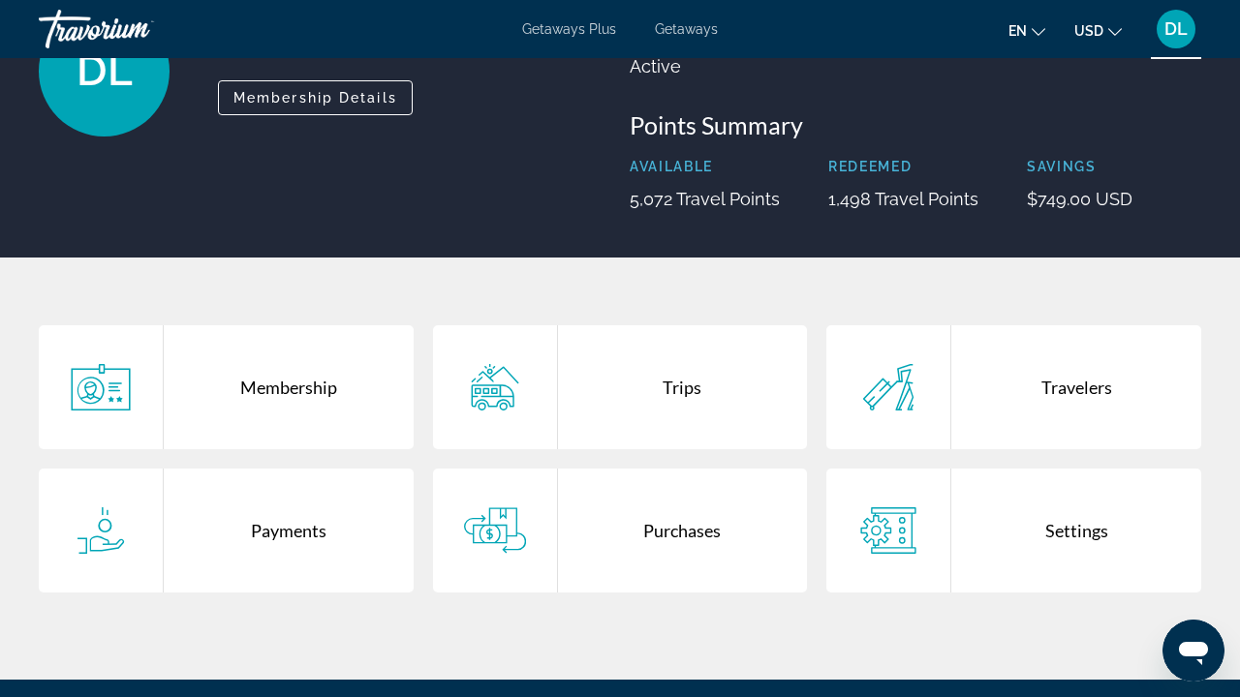
click at [321, 384] on div "Membership" at bounding box center [289, 387] width 250 height 124
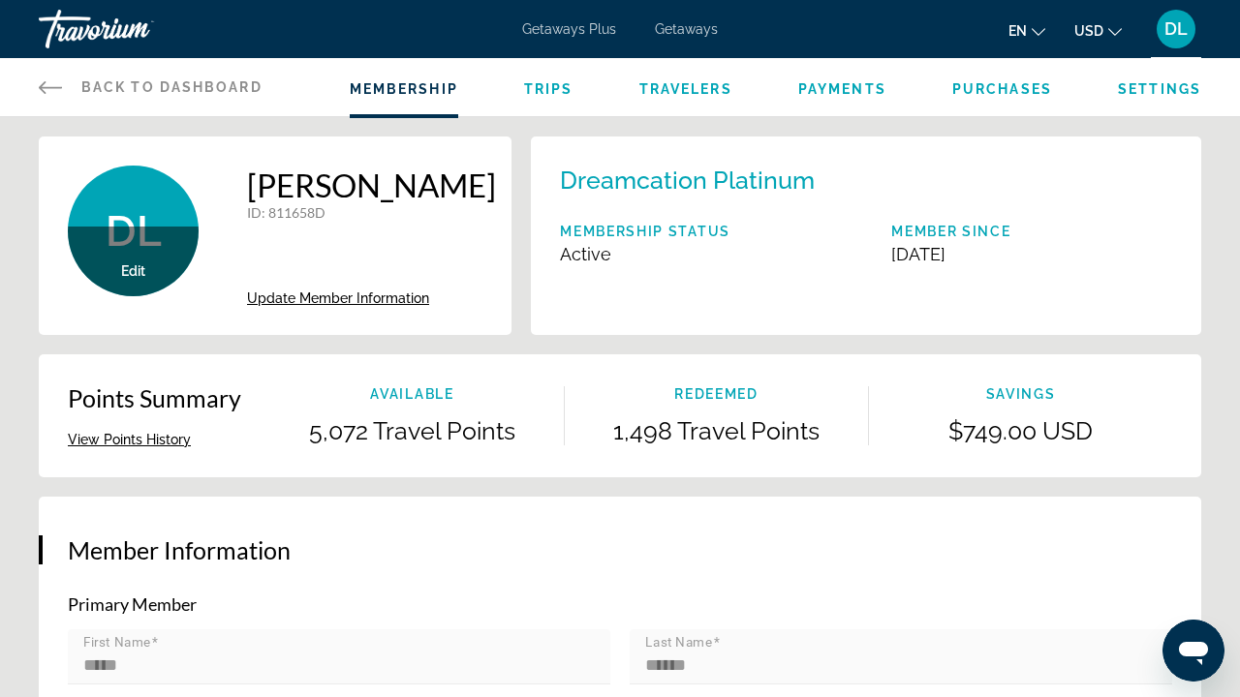
click at [210, 75] on link "Back to Dashboard Dashboard" at bounding box center [151, 87] width 224 height 58
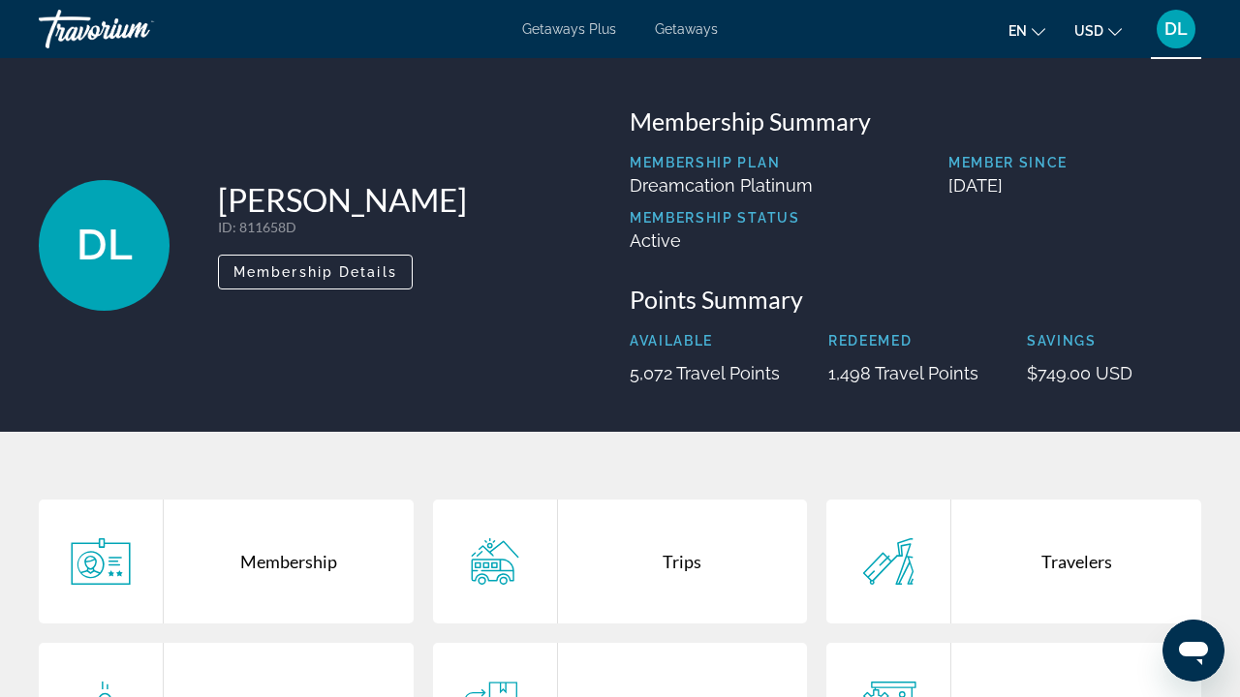
click at [99, 28] on div "Travorium" at bounding box center [136, 29] width 194 height 50
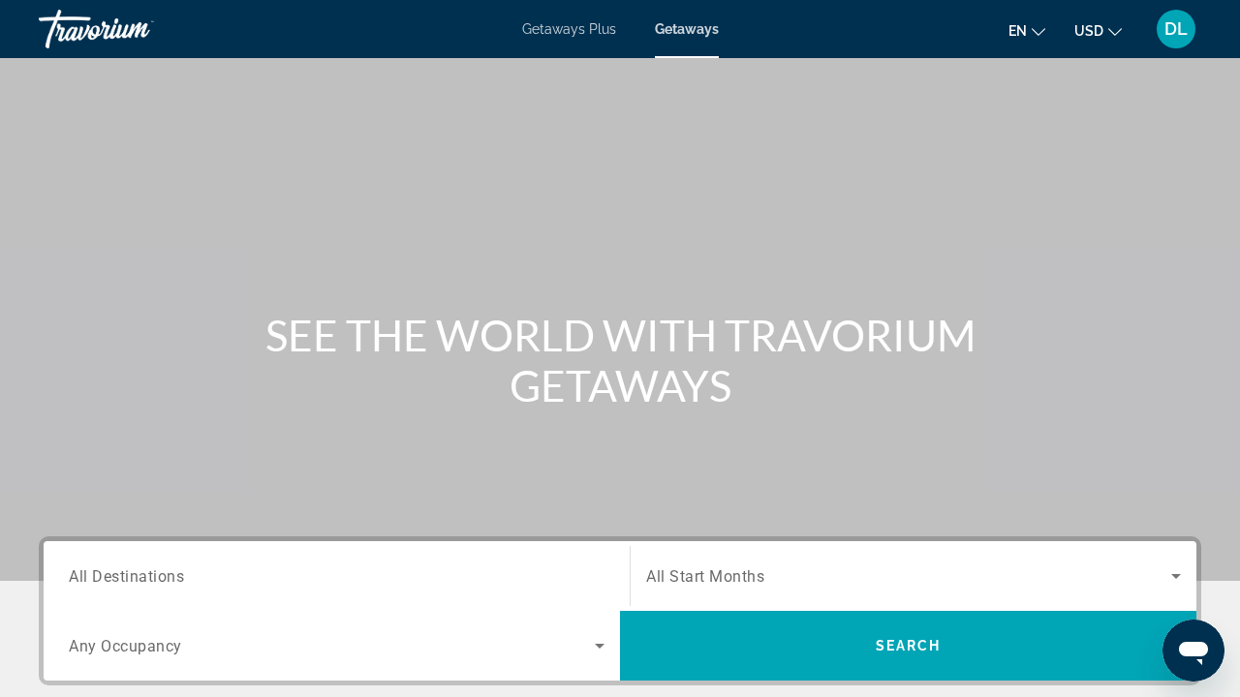
click at [99, 28] on div "Travorium" at bounding box center [136, 29] width 194 height 50
click at [38, 29] on div "Getaways Plus Getaways en English Español Français Italiano Português русский U…" at bounding box center [620, 29] width 1240 height 50
